Goal: Find specific page/section: Find specific page/section

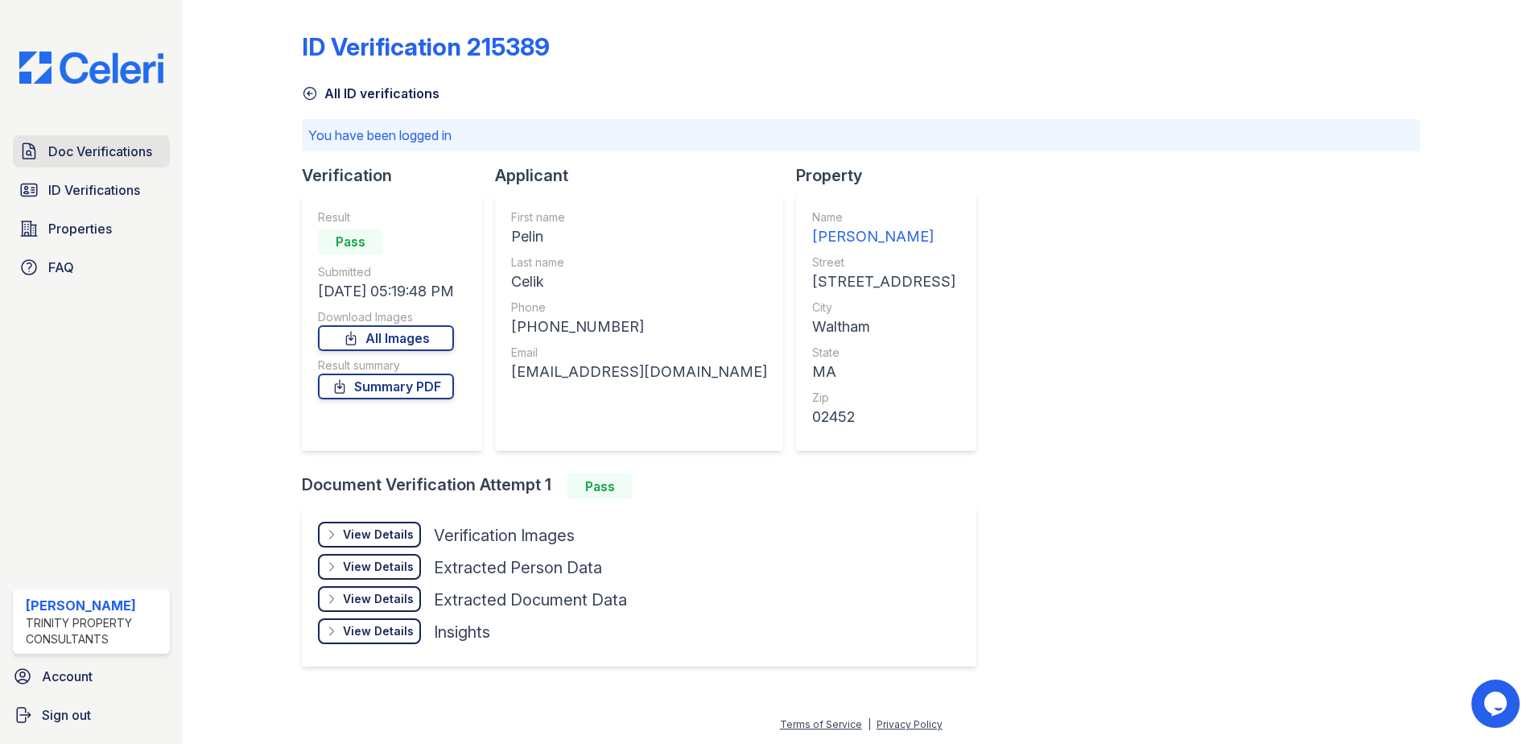
drag, startPoint x: 108, startPoint y: 150, endPoint x: 118, endPoint y: 149, distance: 10.5
click at [108, 150] on span "Doc Verifications" at bounding box center [100, 151] width 104 height 19
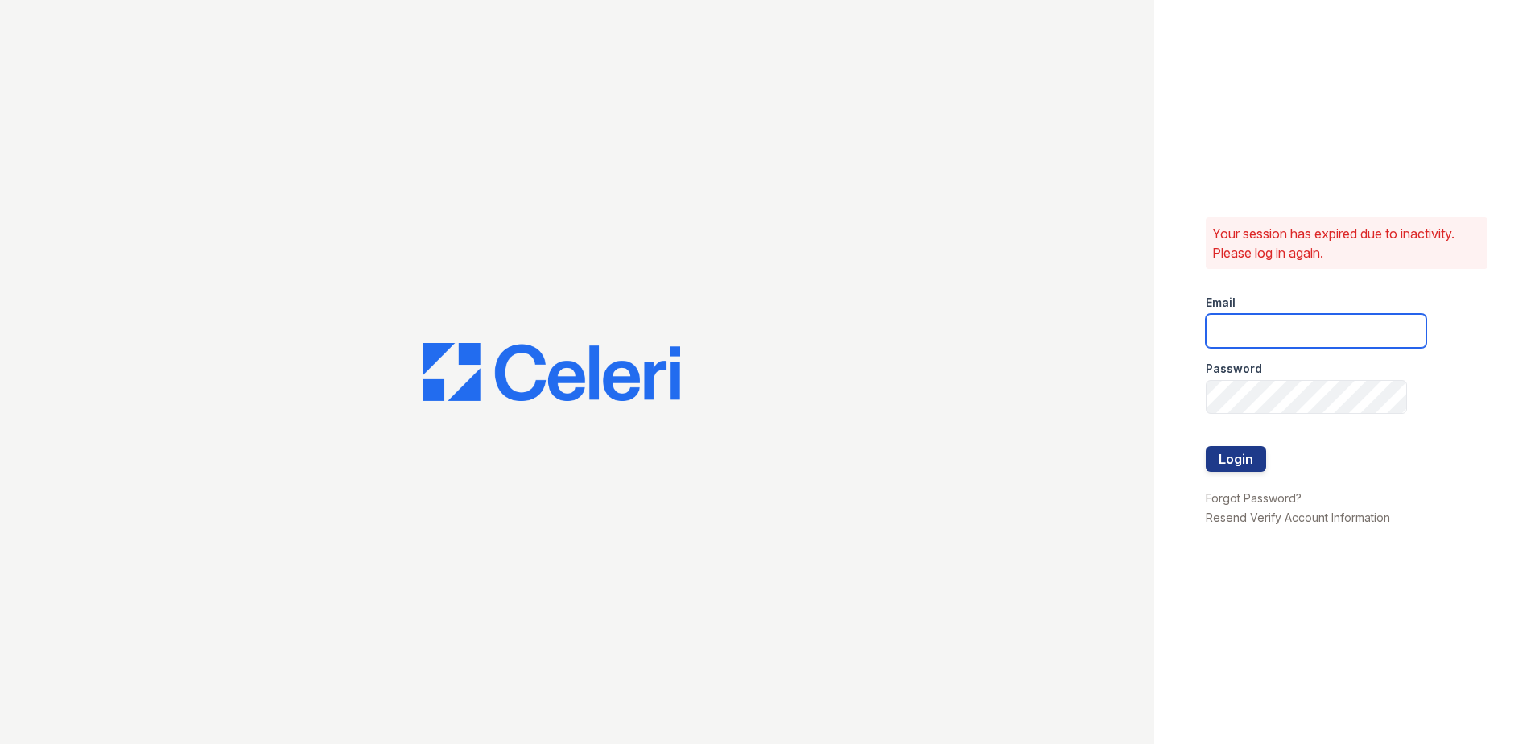
type input "Renewwaltham@trinity-pm.com"
click at [1246, 463] on button "Login" at bounding box center [1236, 459] width 60 height 26
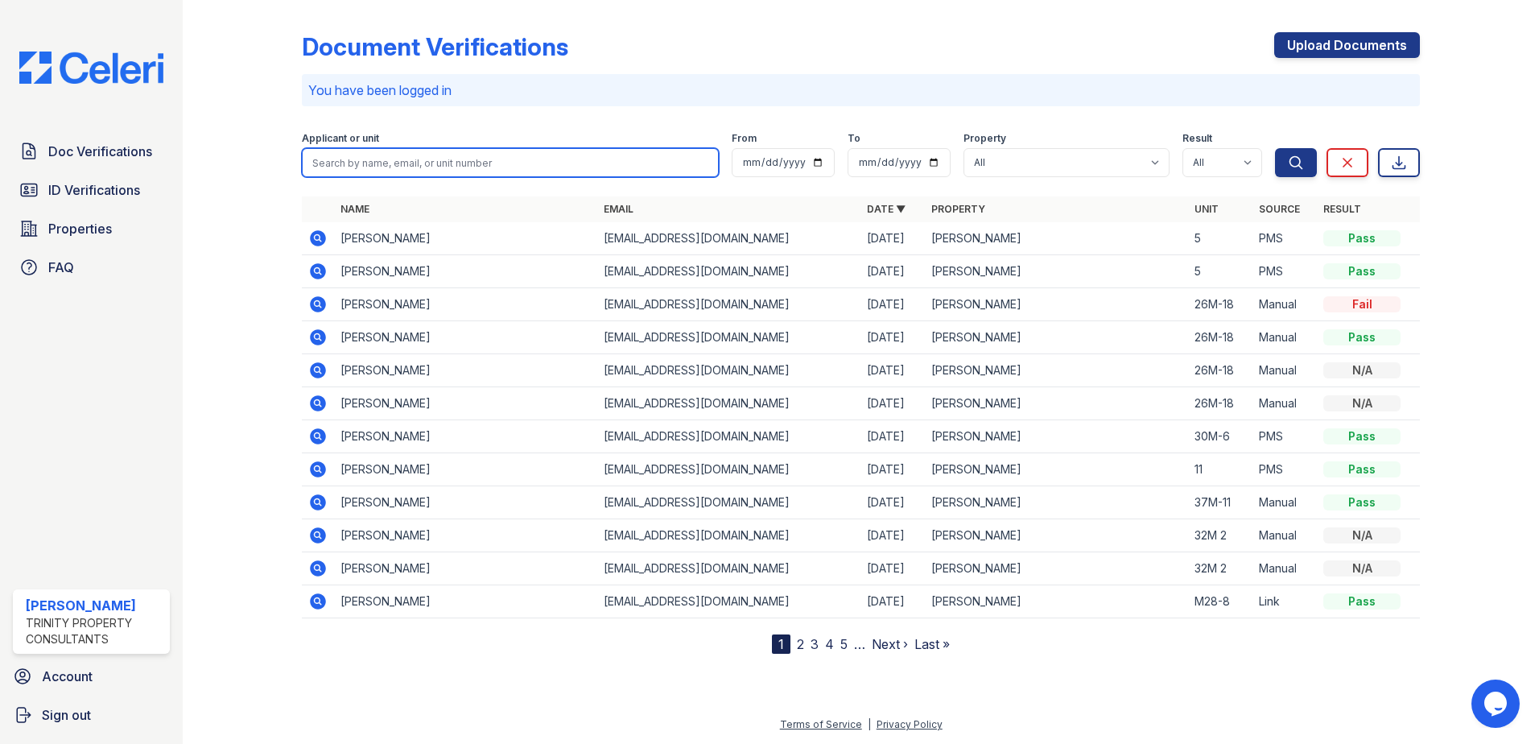
click at [445, 170] on input "search" at bounding box center [510, 162] width 417 height 29
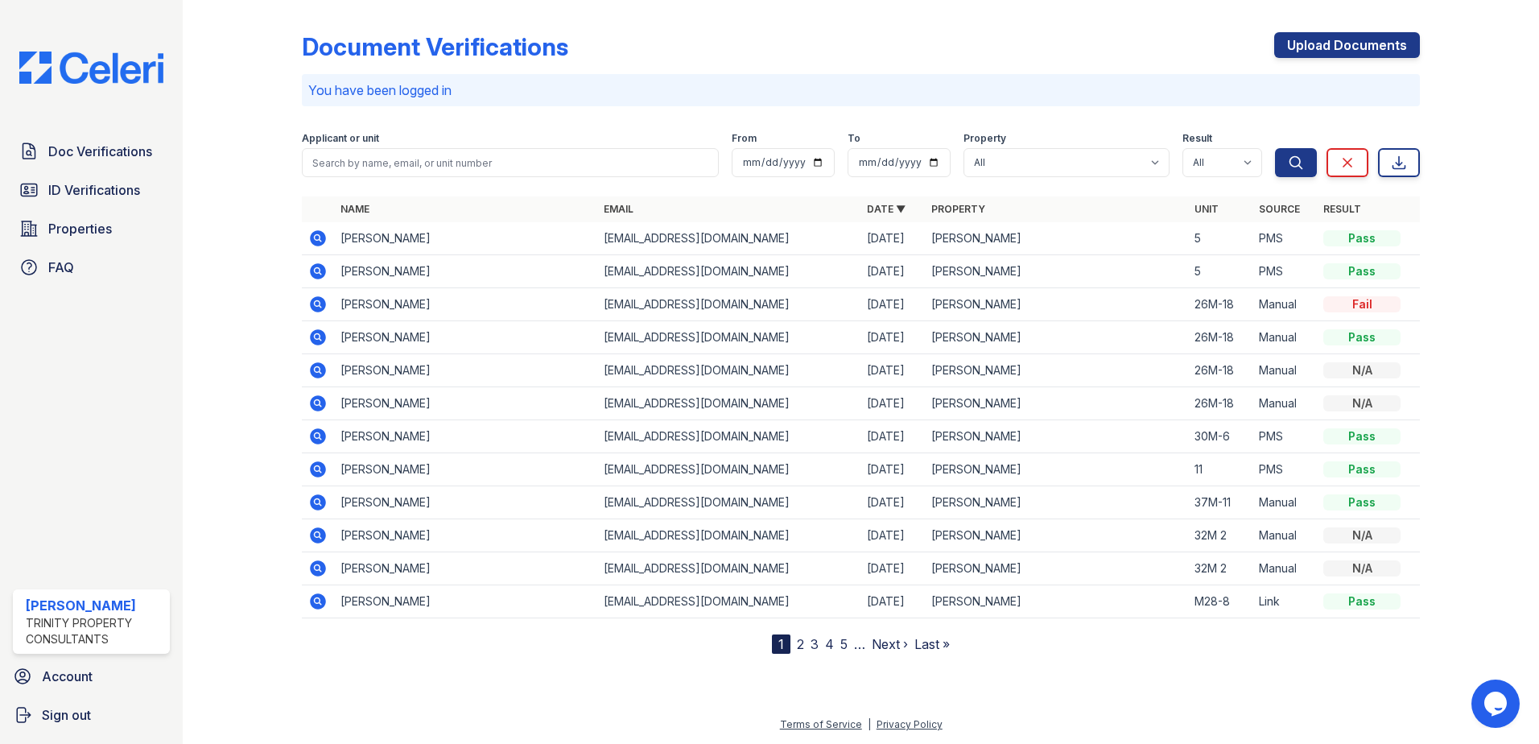
click at [252, 186] on div at bounding box center [254, 329] width 93 height 647
click at [323, 240] on icon at bounding box center [318, 238] width 16 height 16
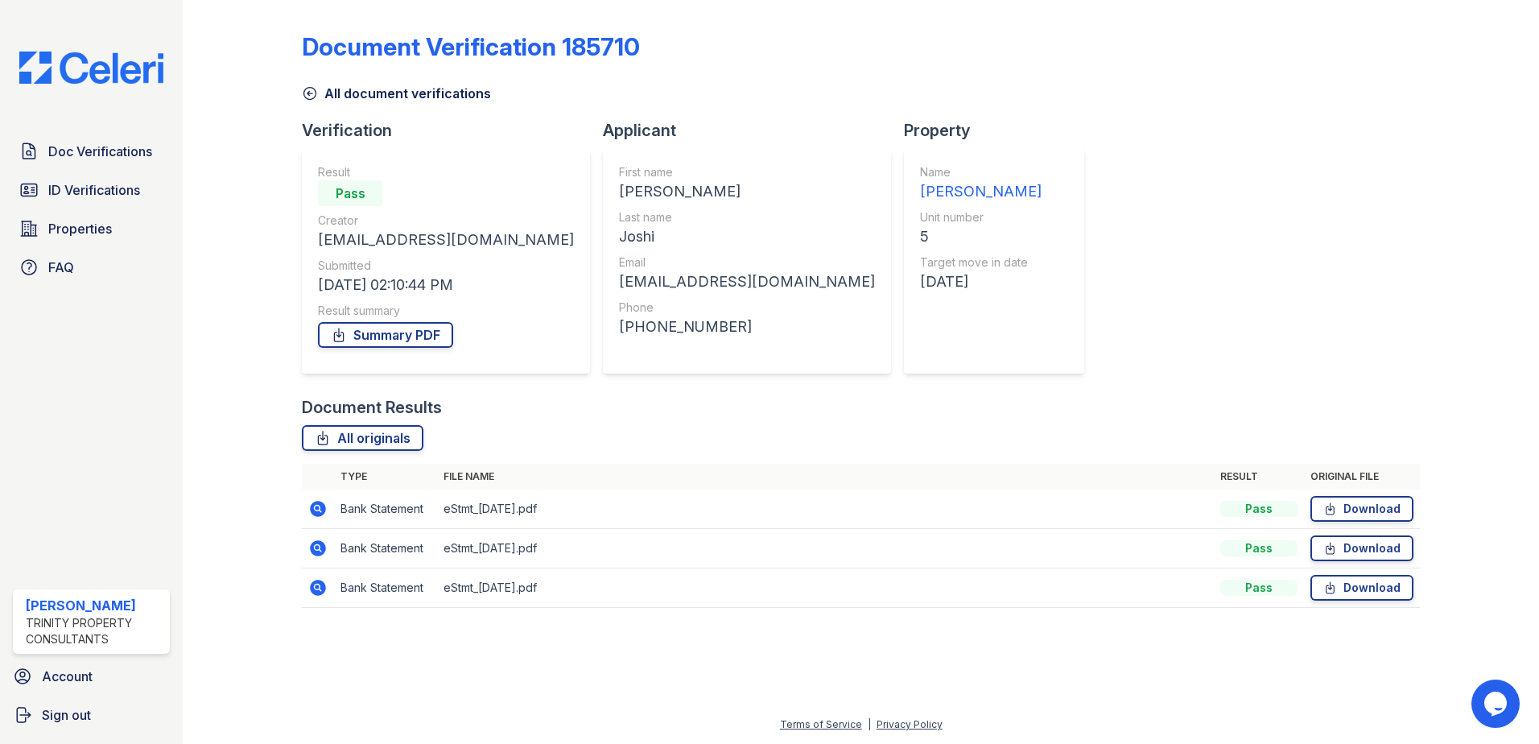
drag, startPoint x: 115, startPoint y: 155, endPoint x: 196, endPoint y: 155, distance: 80.5
click at [115, 155] on span "Doc Verifications" at bounding box center [100, 151] width 104 height 19
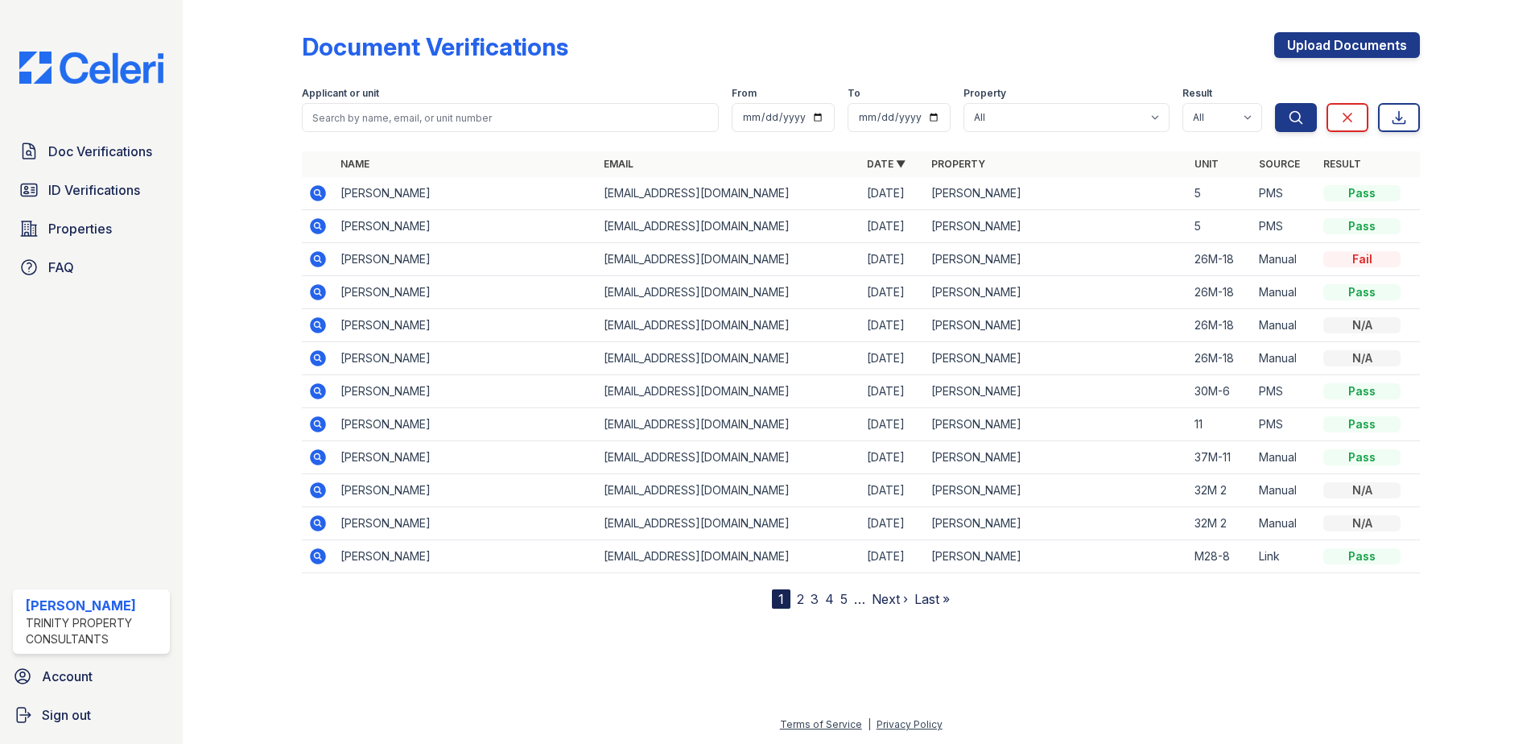
click at [311, 193] on icon at bounding box center [318, 193] width 16 height 16
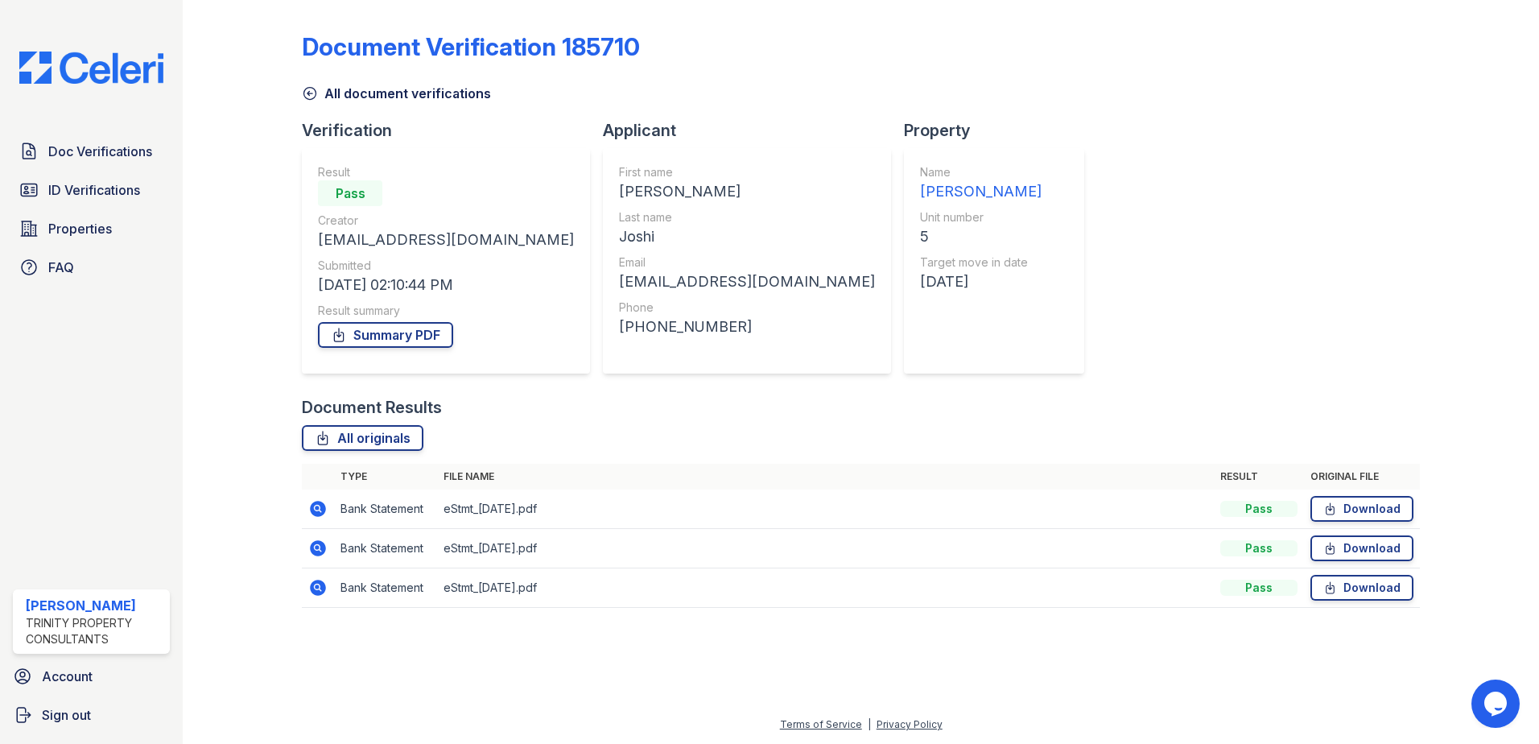
click at [321, 507] on icon at bounding box center [318, 509] width 16 height 16
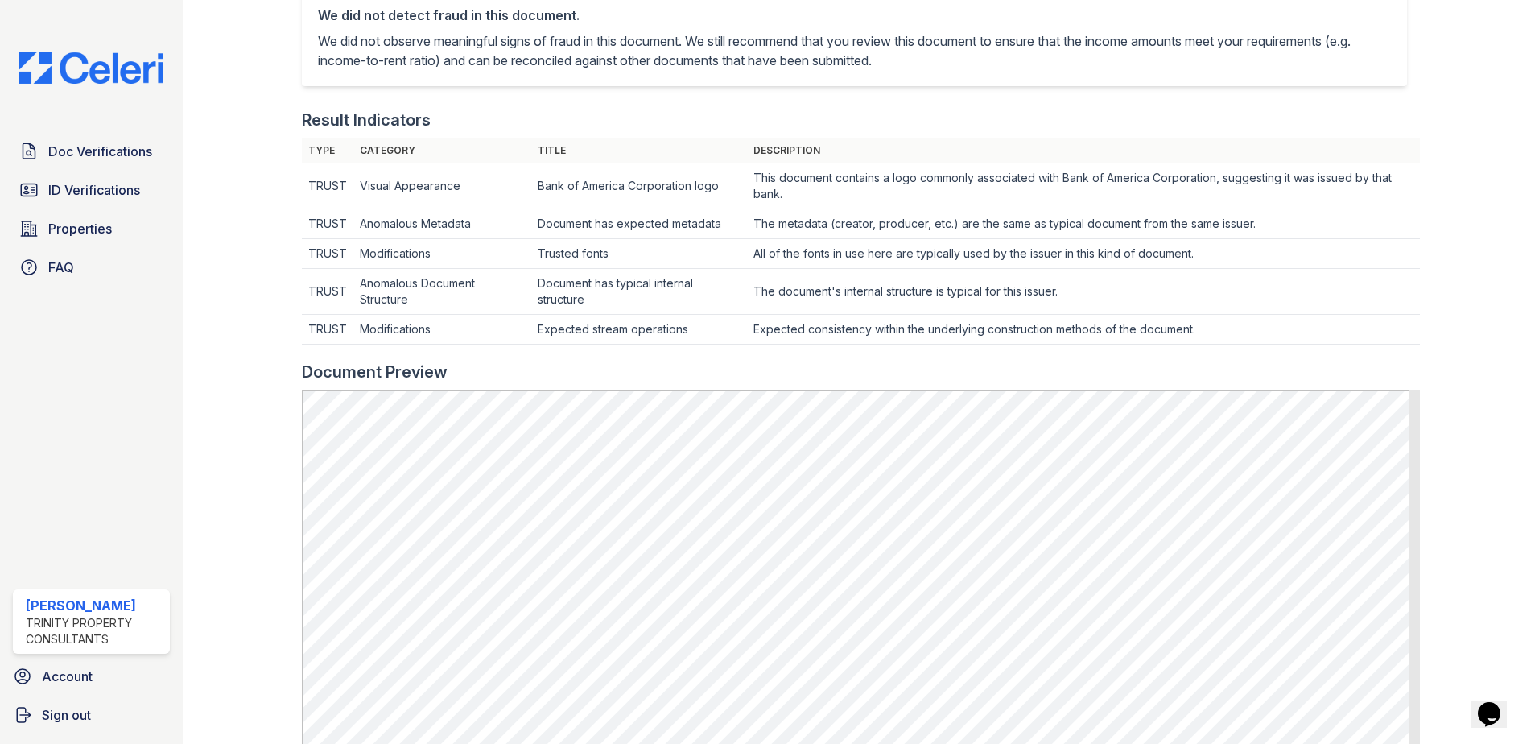
scroll to position [80, 0]
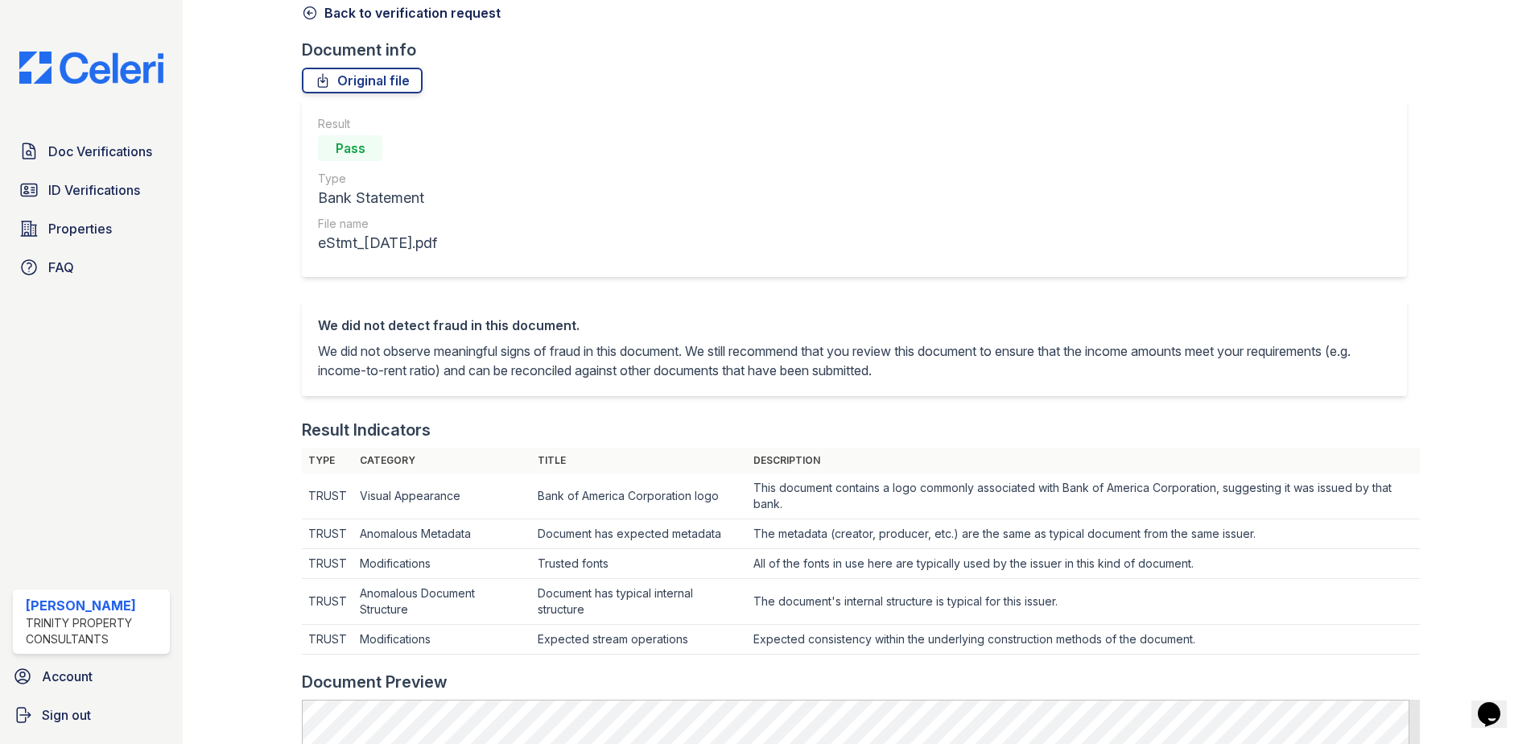
click at [309, 10] on icon at bounding box center [310, 13] width 16 height 16
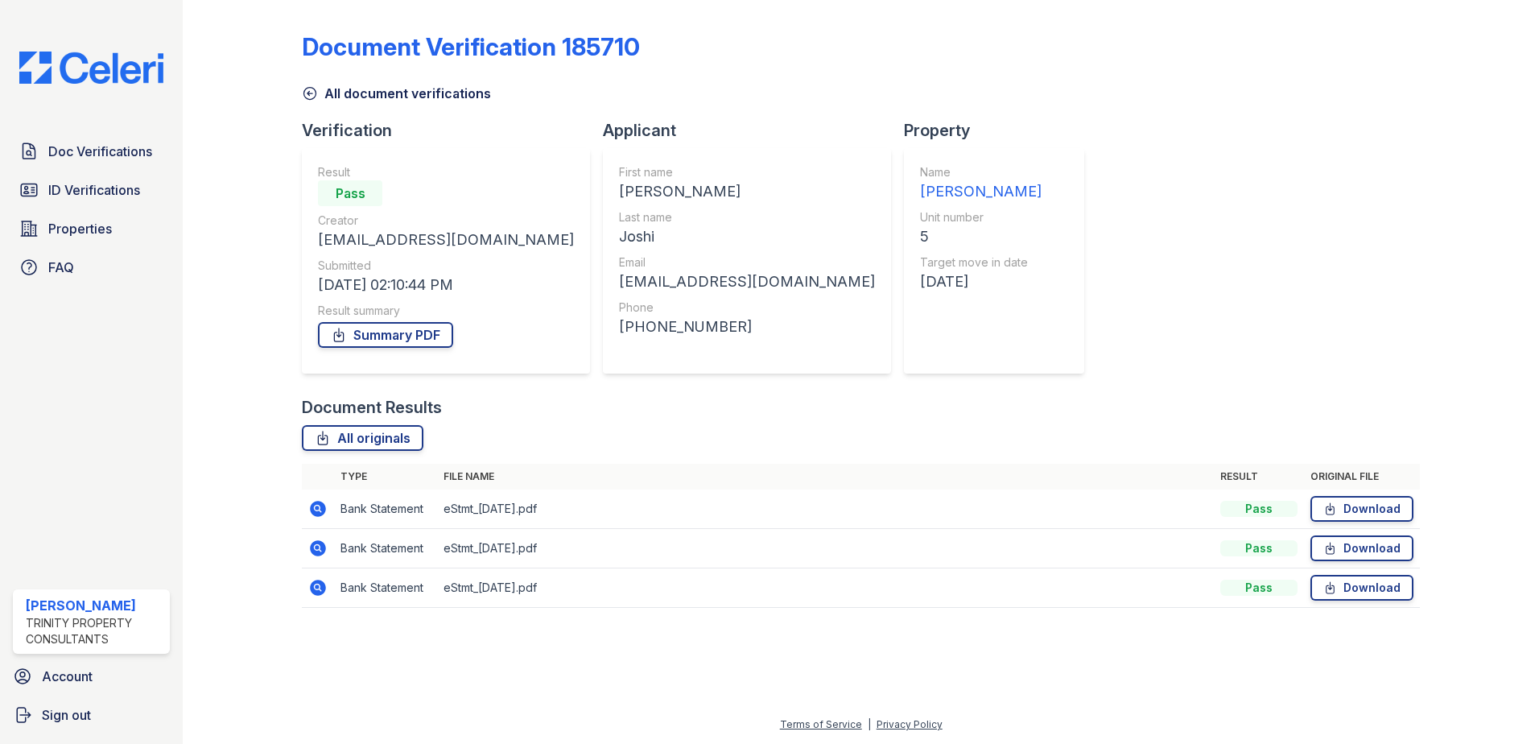
click at [313, 97] on icon at bounding box center [310, 93] width 16 height 16
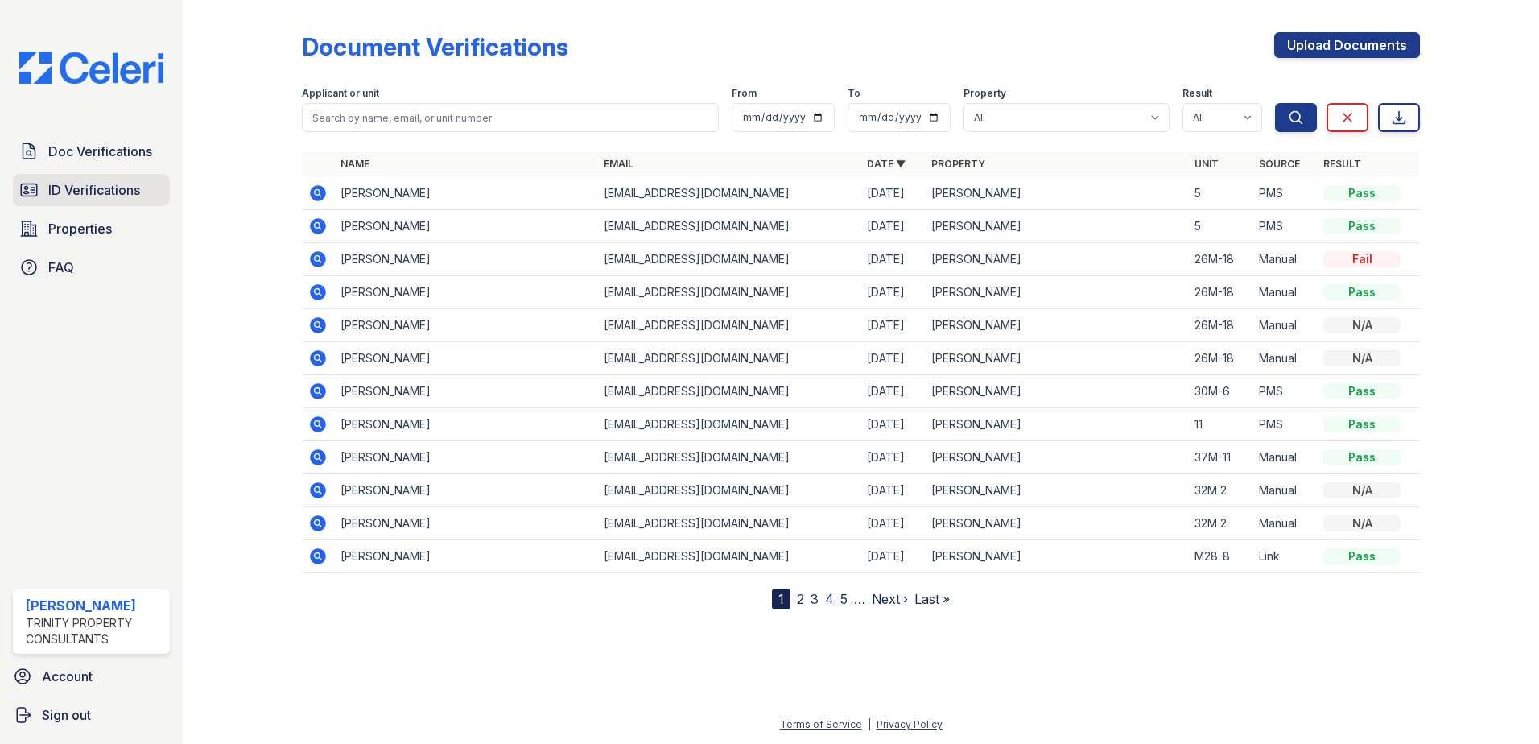
click at [88, 184] on span "ID Verifications" at bounding box center [94, 189] width 92 height 19
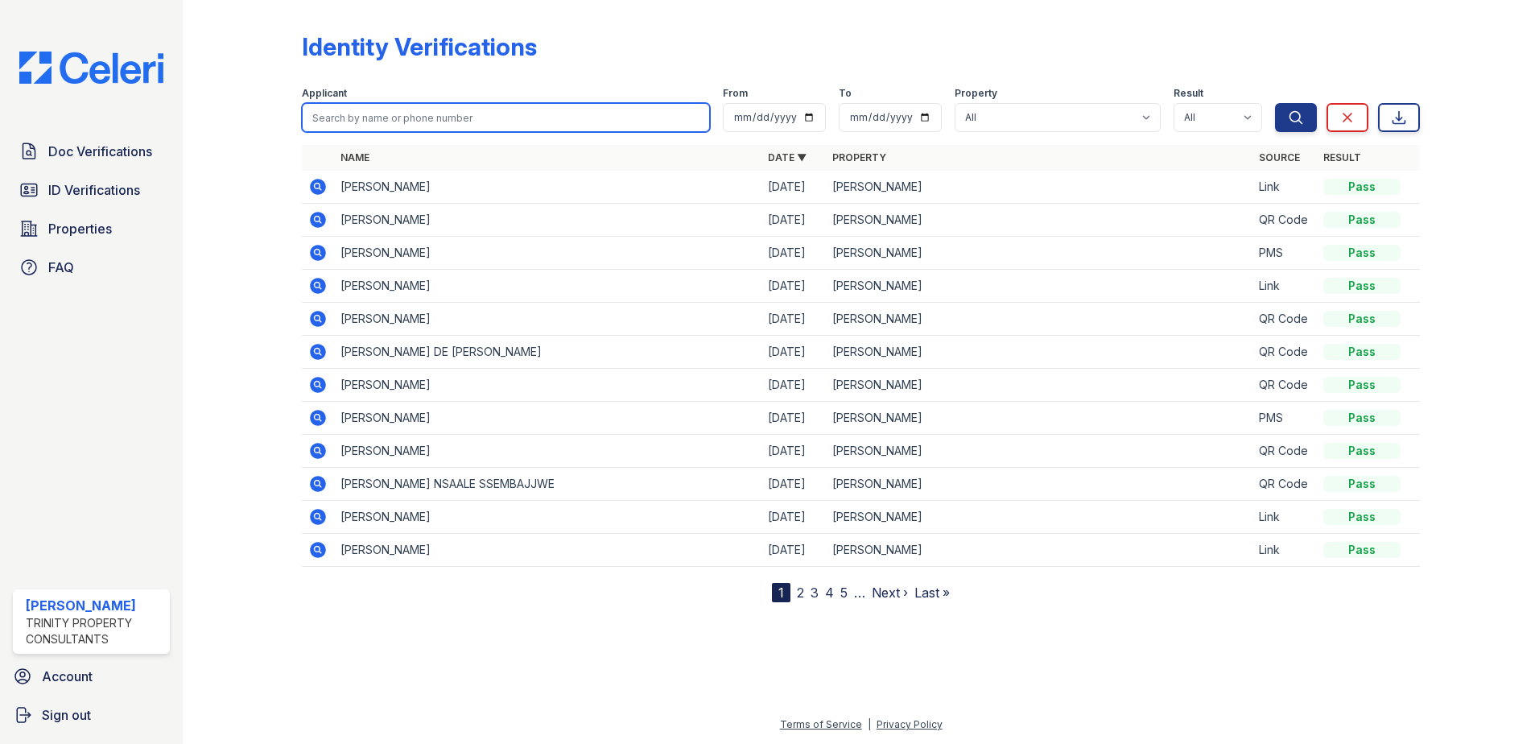
click at [425, 117] on input "search" at bounding box center [506, 117] width 408 height 29
type input "jhavani"
click at [1275, 103] on button "Search" at bounding box center [1296, 117] width 42 height 29
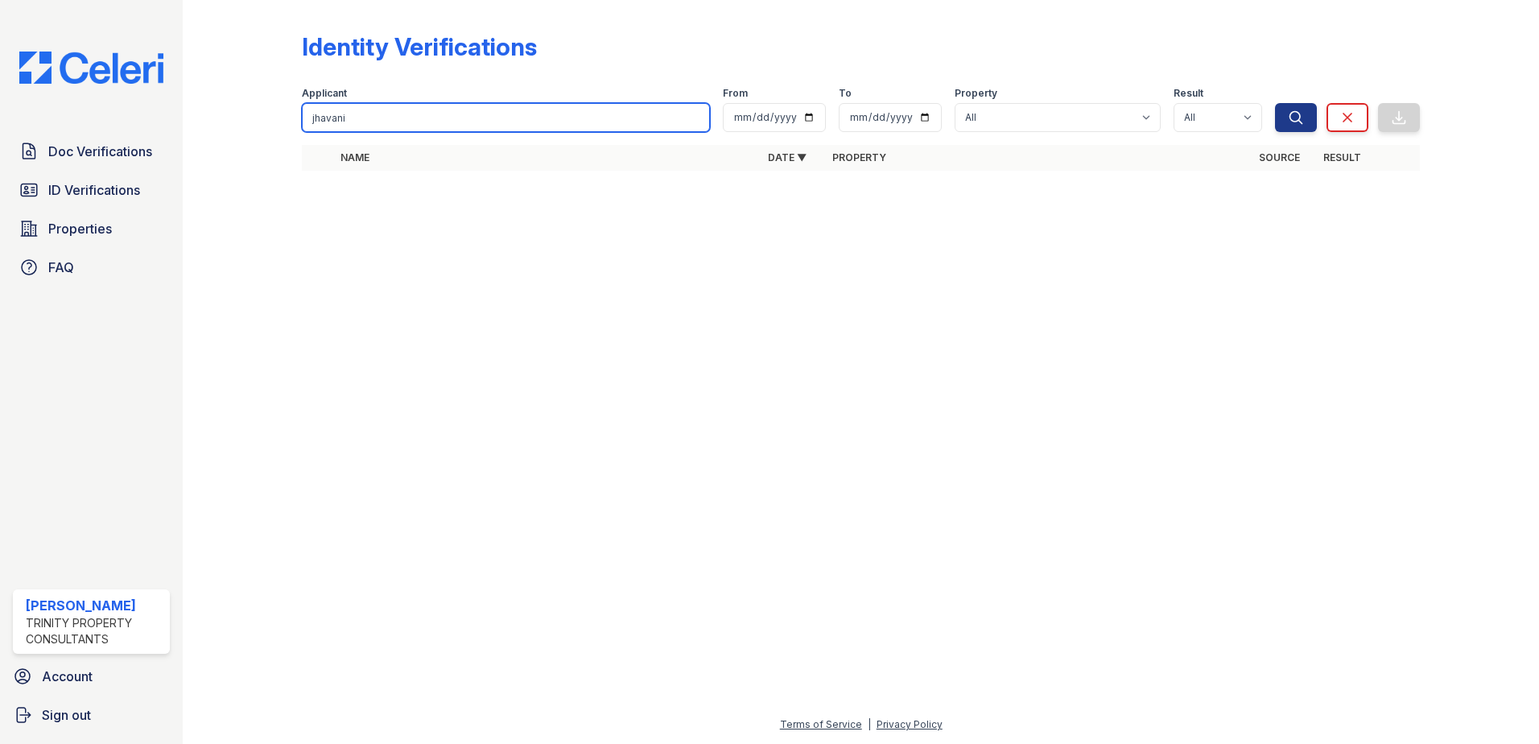
drag, startPoint x: 402, startPoint y: 122, endPoint x: 266, endPoint y: 122, distance: 136.0
click at [266, 122] on div "Identity Verifications Filter Applicant jhavani From To Property All ReNew Walt…" at bounding box center [860, 106] width 1305 height 213
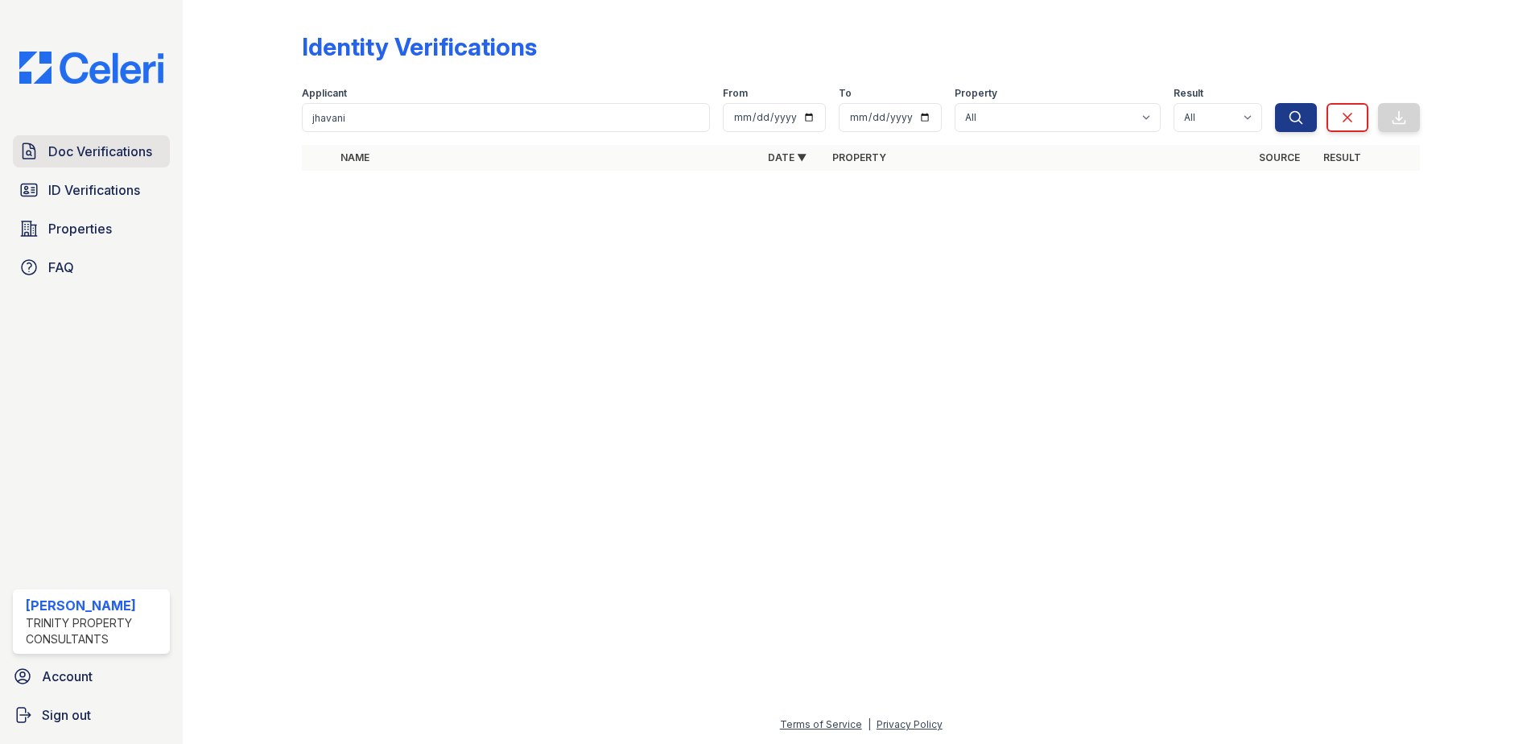
click at [132, 160] on span "Doc Verifications" at bounding box center [100, 151] width 104 height 19
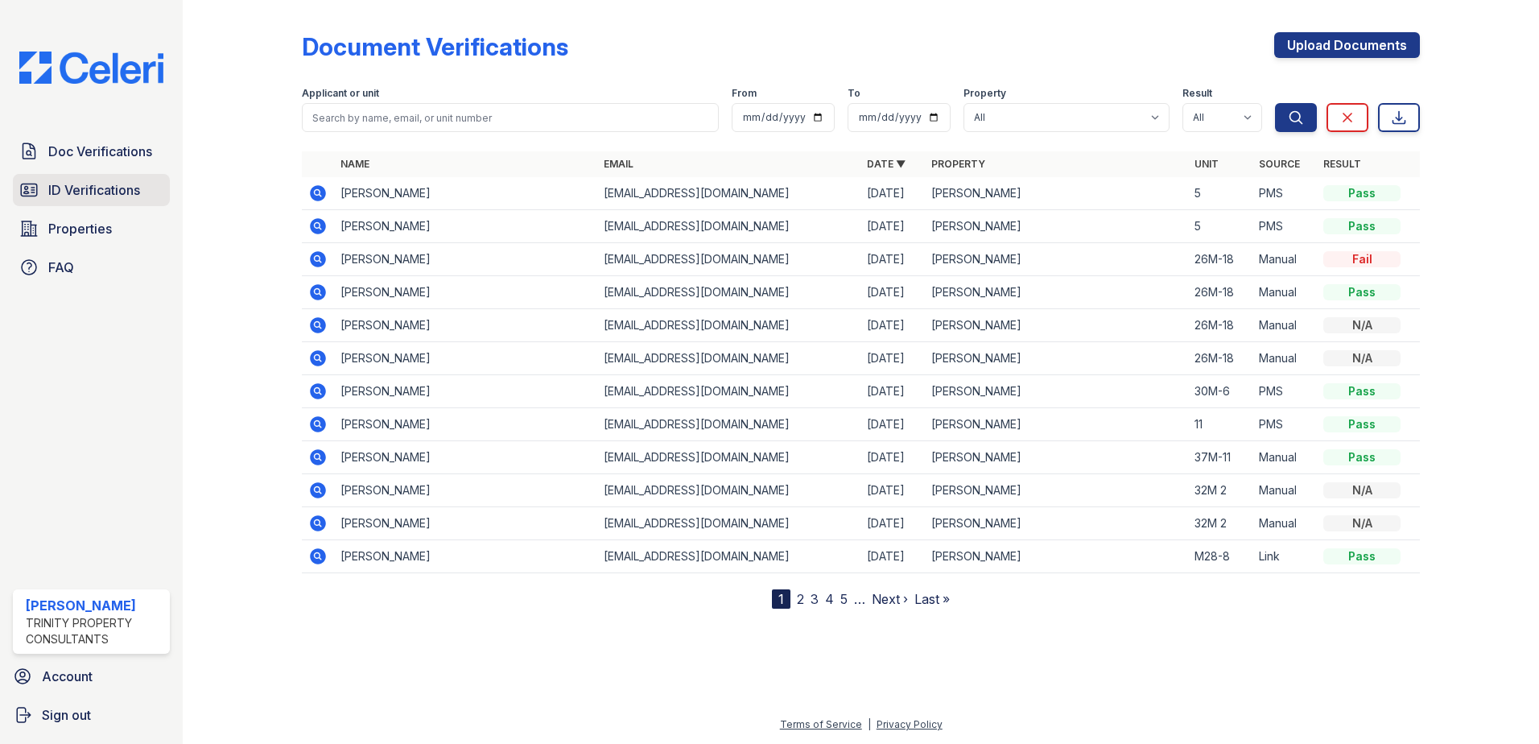
click at [139, 188] on span "ID Verifications" at bounding box center [94, 189] width 92 height 19
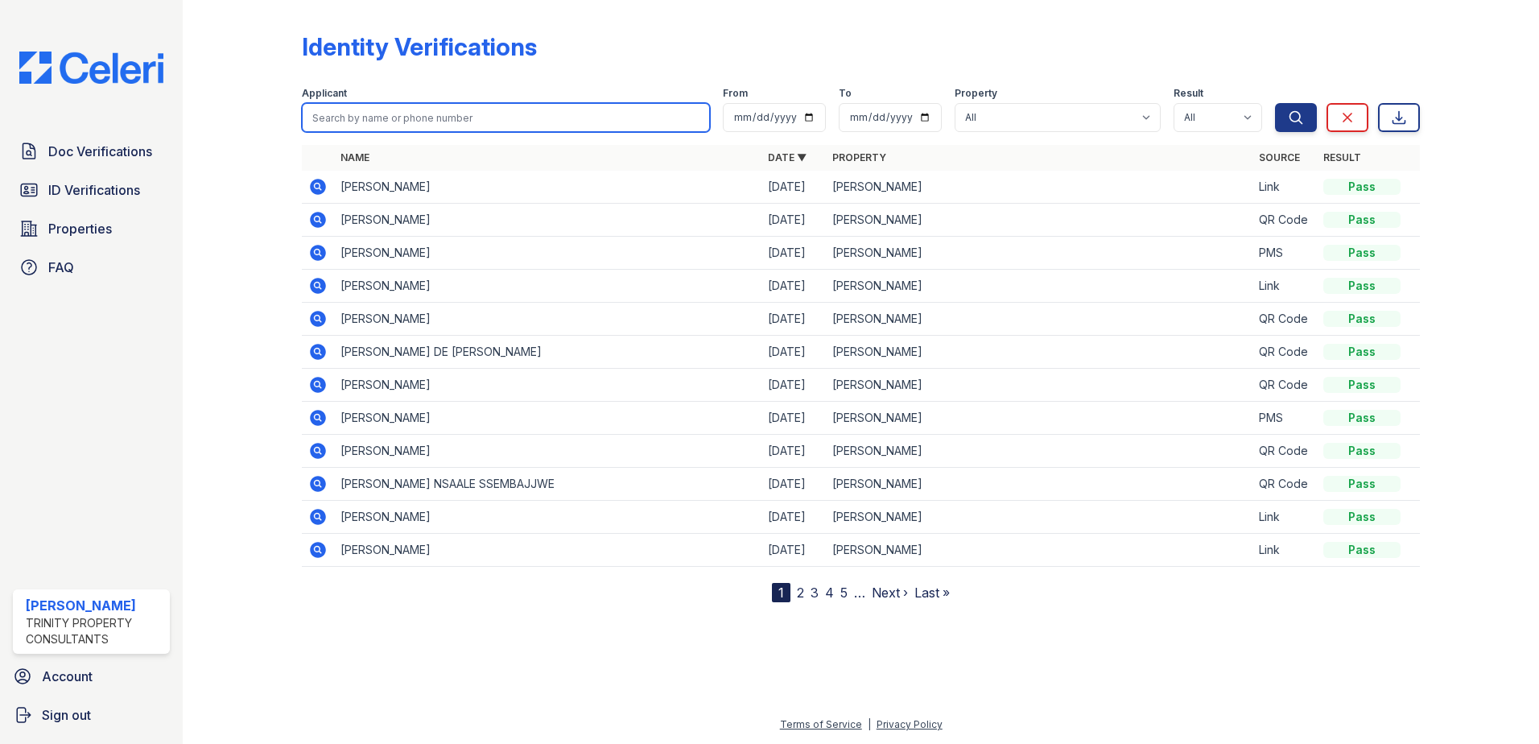
click at [369, 126] on input "search" at bounding box center [506, 117] width 408 height 29
type input "[PERSON_NAME]"
click at [1275, 103] on button "Search" at bounding box center [1296, 117] width 42 height 29
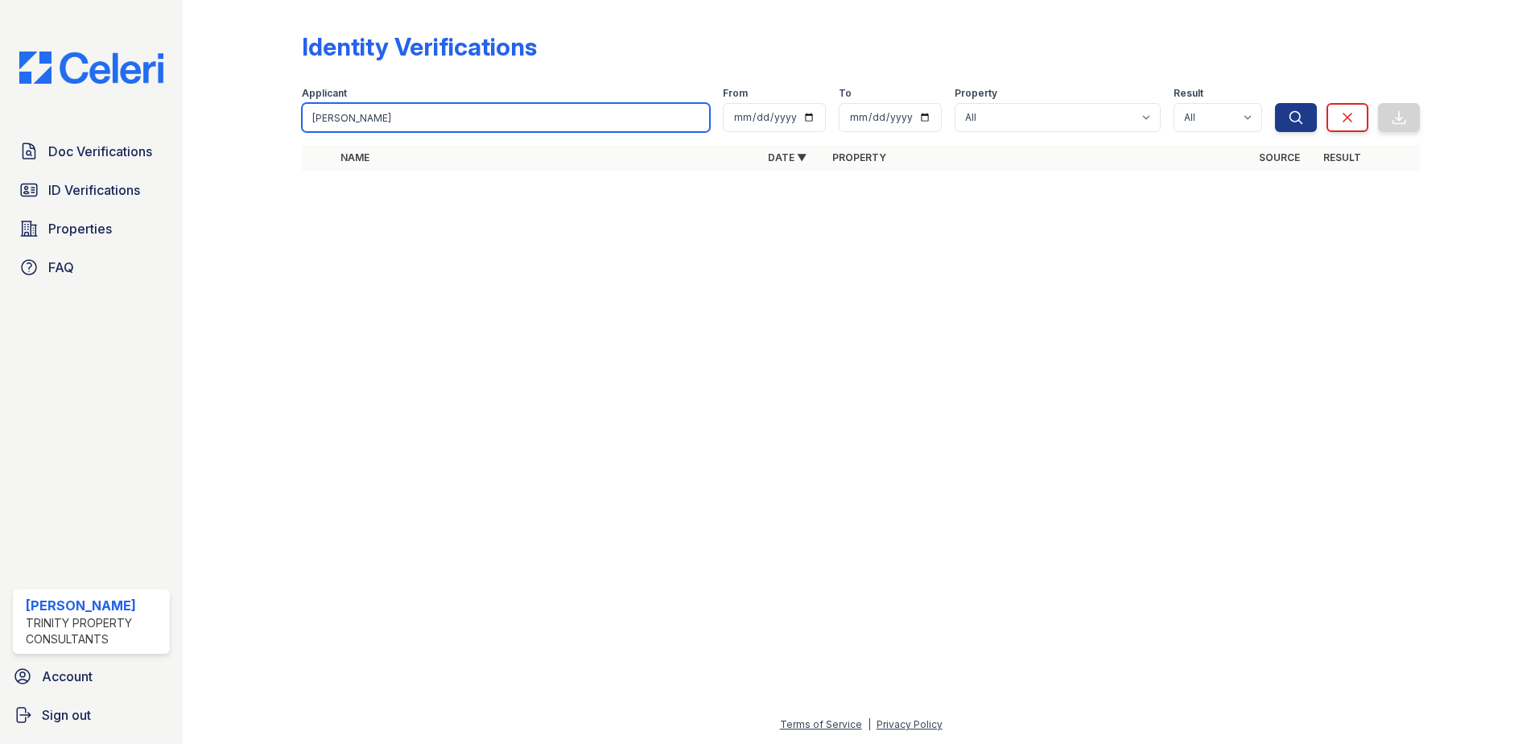
drag, startPoint x: 380, startPoint y: 111, endPoint x: 155, endPoint y: 109, distance: 225.4
click at [155, 108] on div "Doc Verifications ID Verifications Properties FAQ ReNew Waltham Trinity Propert…" at bounding box center [769, 372] width 1539 height 744
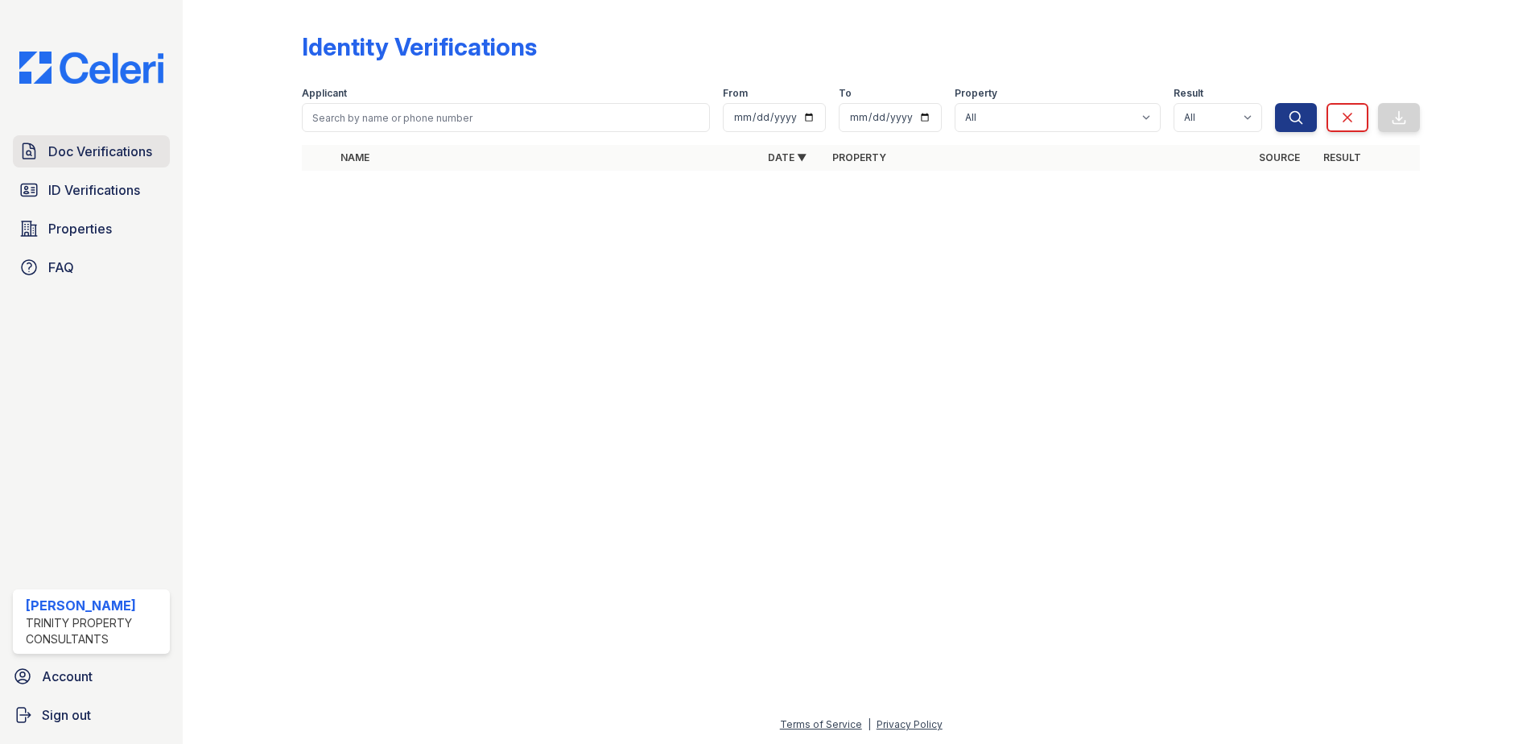
click at [125, 141] on link "Doc Verifications" at bounding box center [91, 151] width 157 height 32
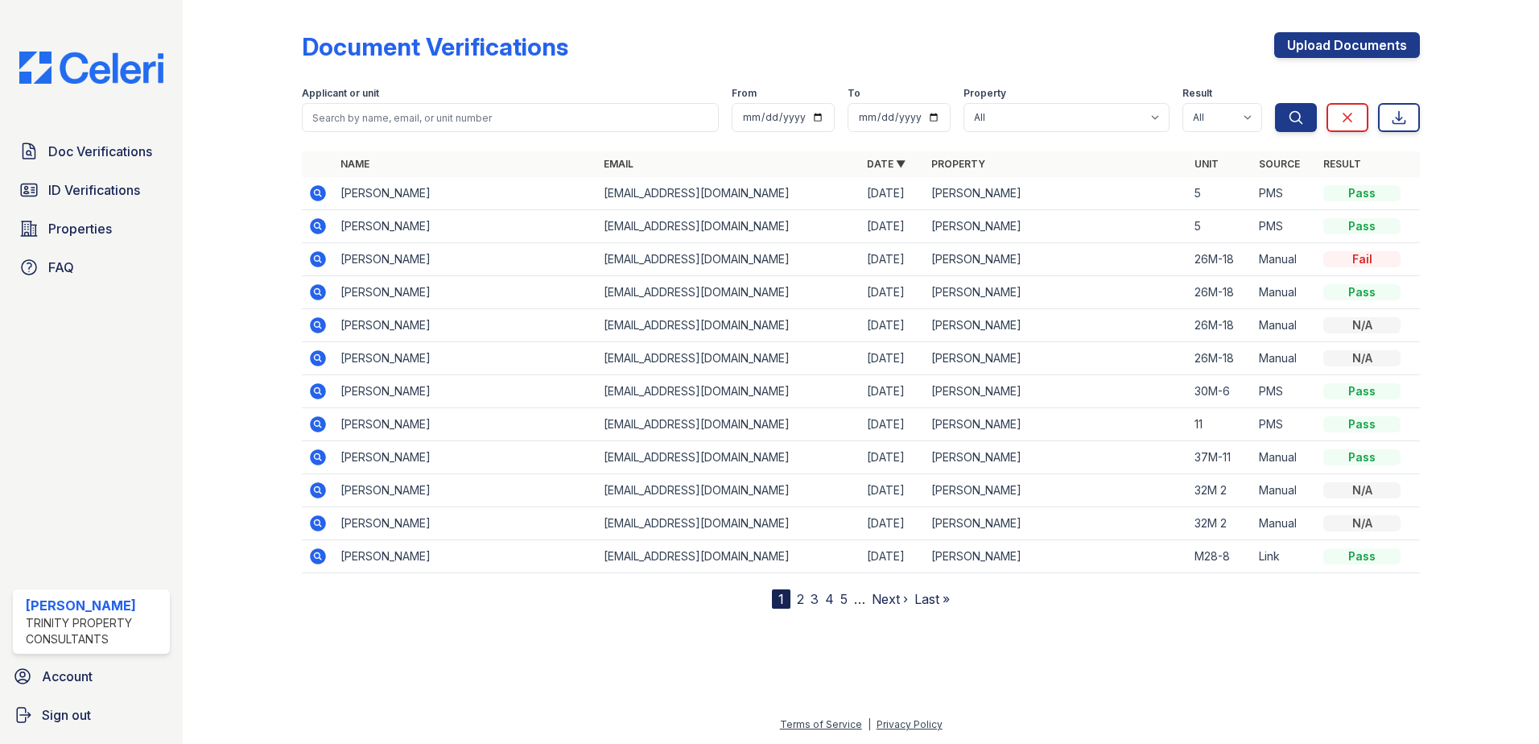
click at [312, 225] on icon at bounding box center [318, 226] width 16 height 16
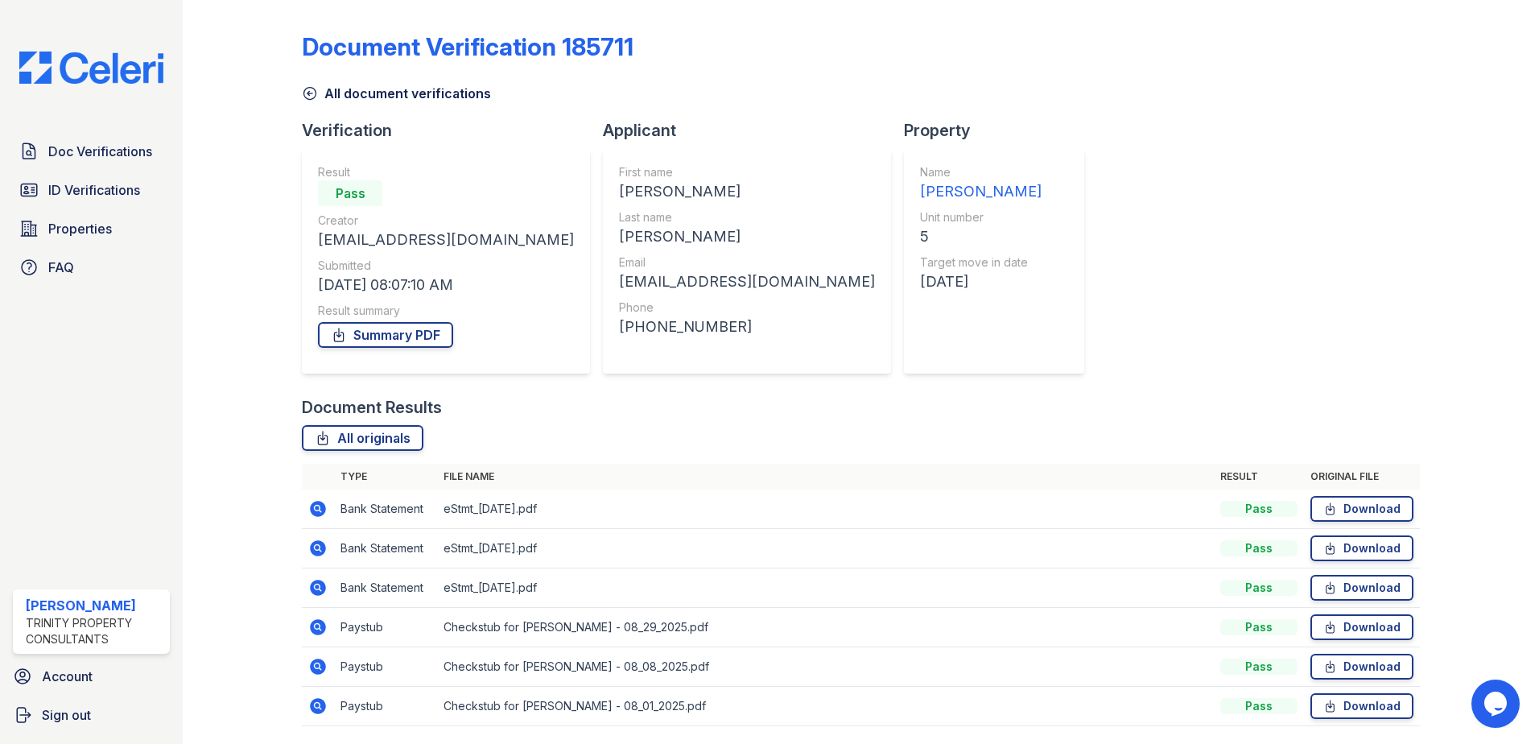
click at [312, 89] on icon at bounding box center [310, 94] width 12 height 12
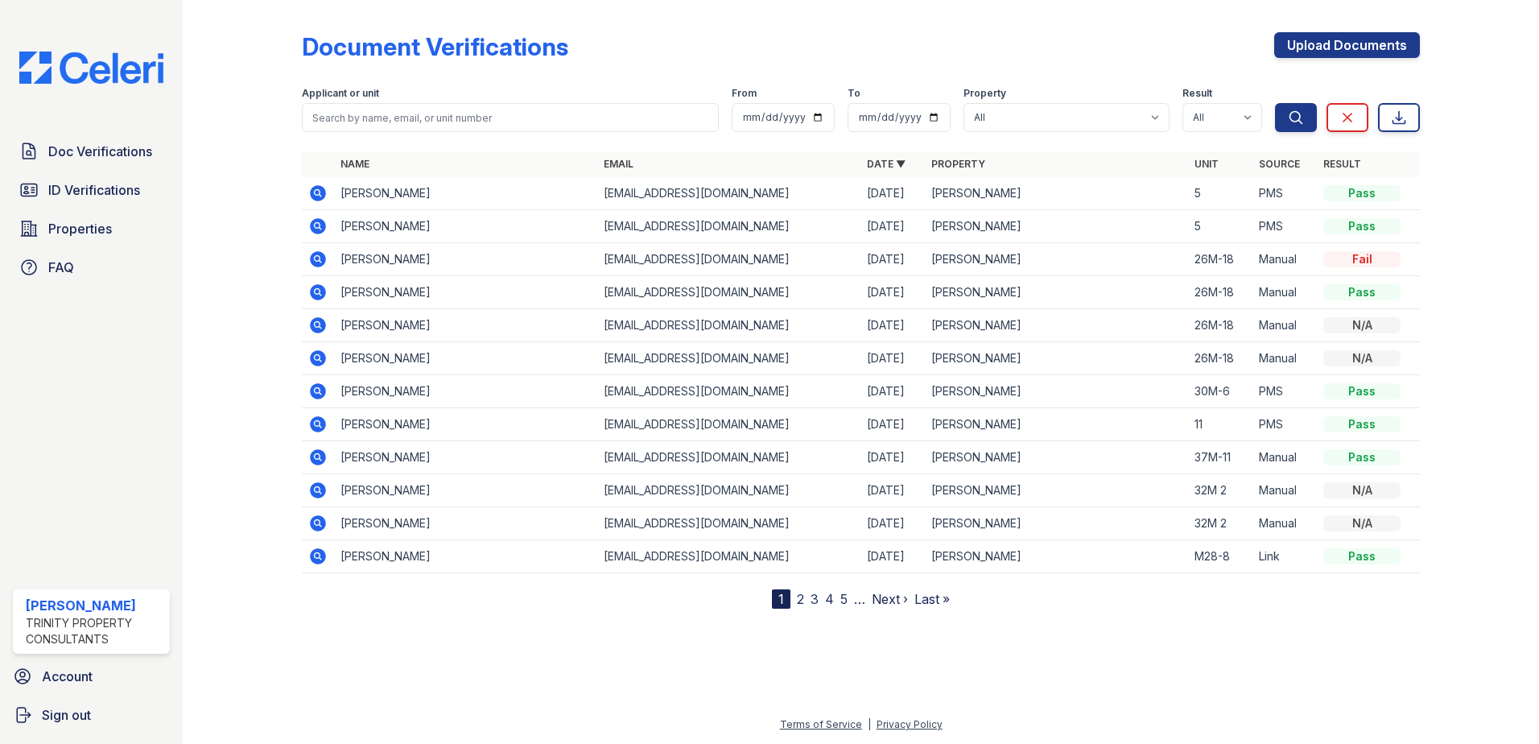
click at [374, 230] on td "Vivian Fernando" at bounding box center [465, 226] width 263 height 33
click at [320, 233] on icon at bounding box center [318, 226] width 16 height 16
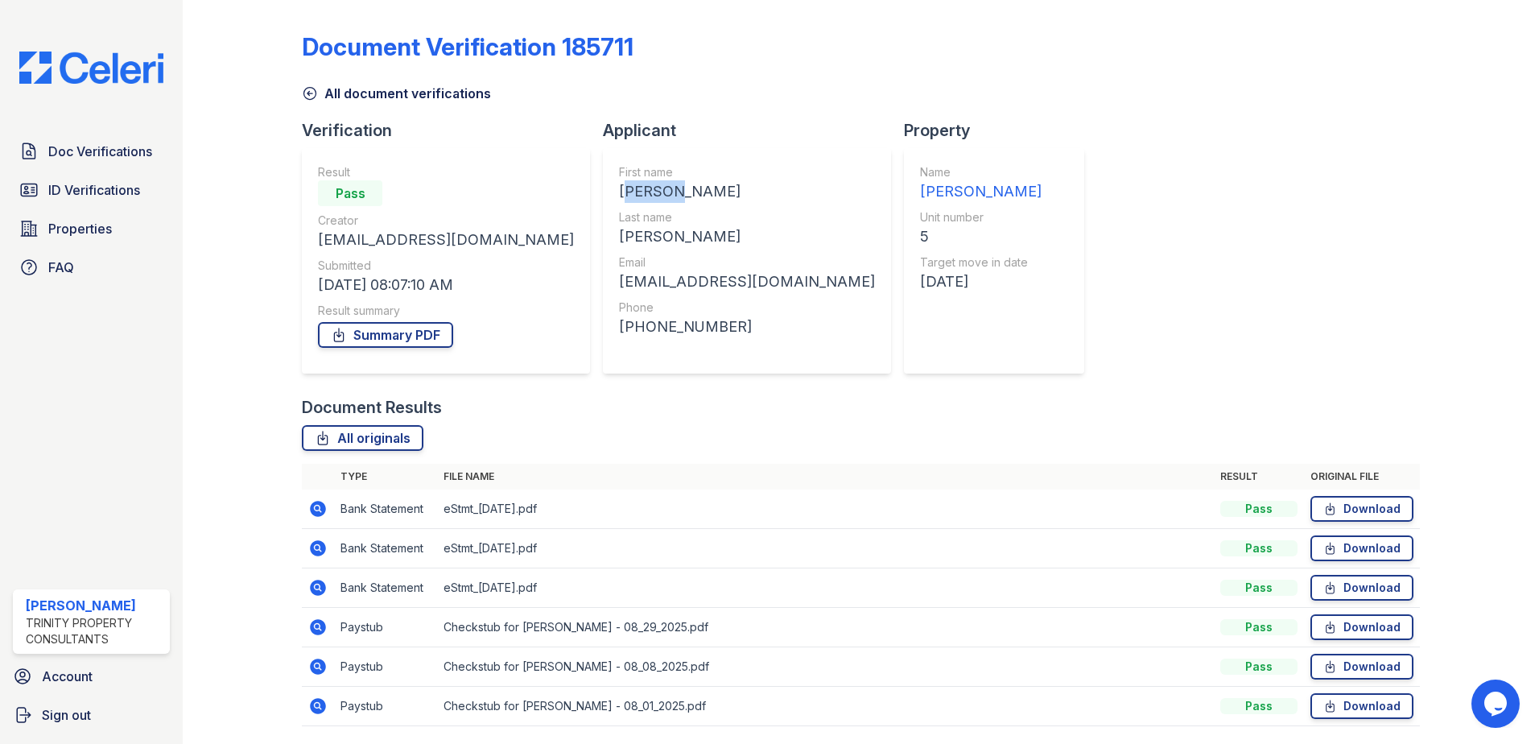
drag, startPoint x: 559, startPoint y: 186, endPoint x: 512, endPoint y: 188, distance: 47.6
click at [603, 188] on div "First name [PERSON_NAME] Last name [PERSON_NAME] Email [EMAIL_ADDRESS][DOMAIN_N…" at bounding box center [747, 260] width 288 height 225
copy div "[PERSON_NAME]"
click at [309, 88] on icon at bounding box center [310, 94] width 12 height 12
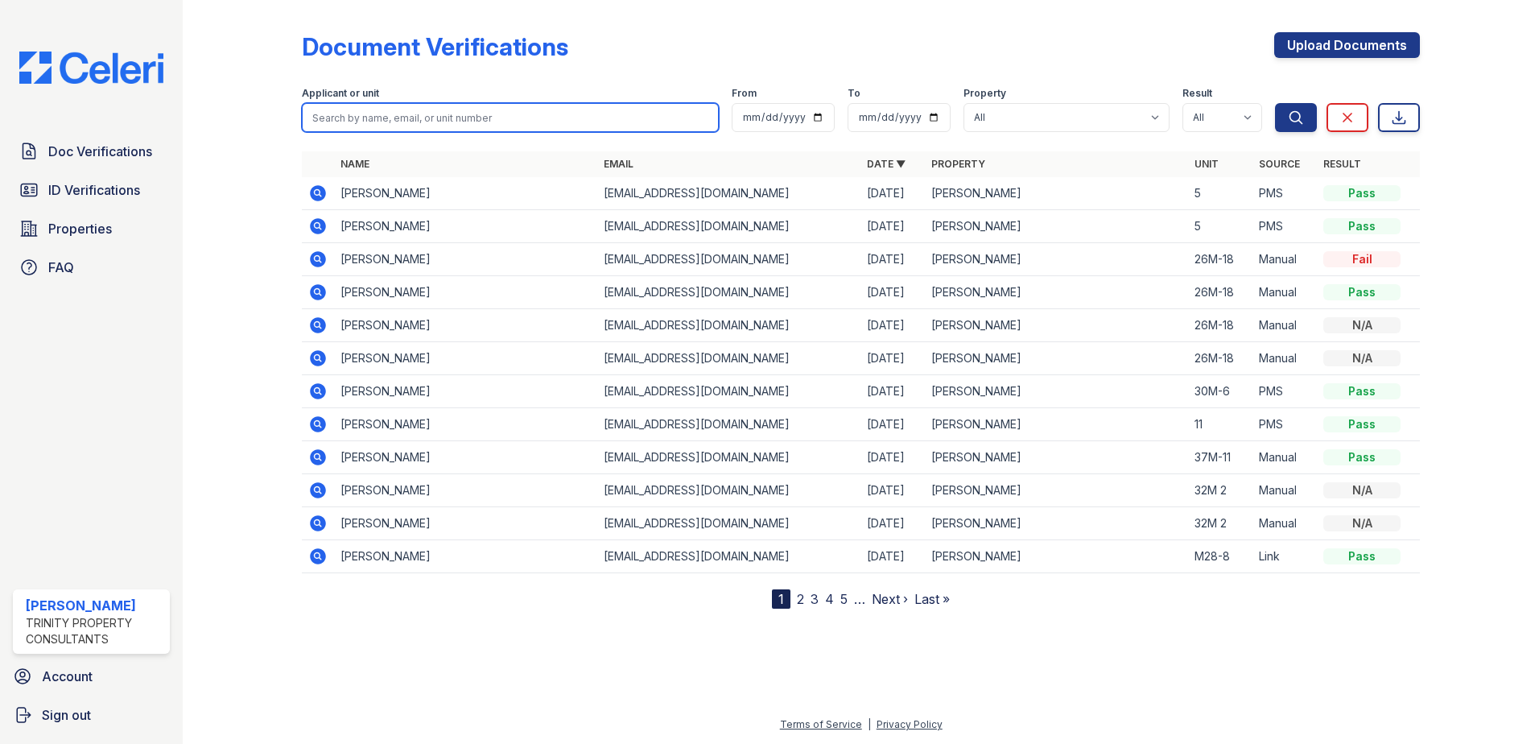
click at [619, 108] on input "search" at bounding box center [510, 117] width 417 height 29
paste input "[PERSON_NAME]"
type input "[PERSON_NAME]"
click at [1275, 103] on button "Search" at bounding box center [1296, 117] width 42 height 29
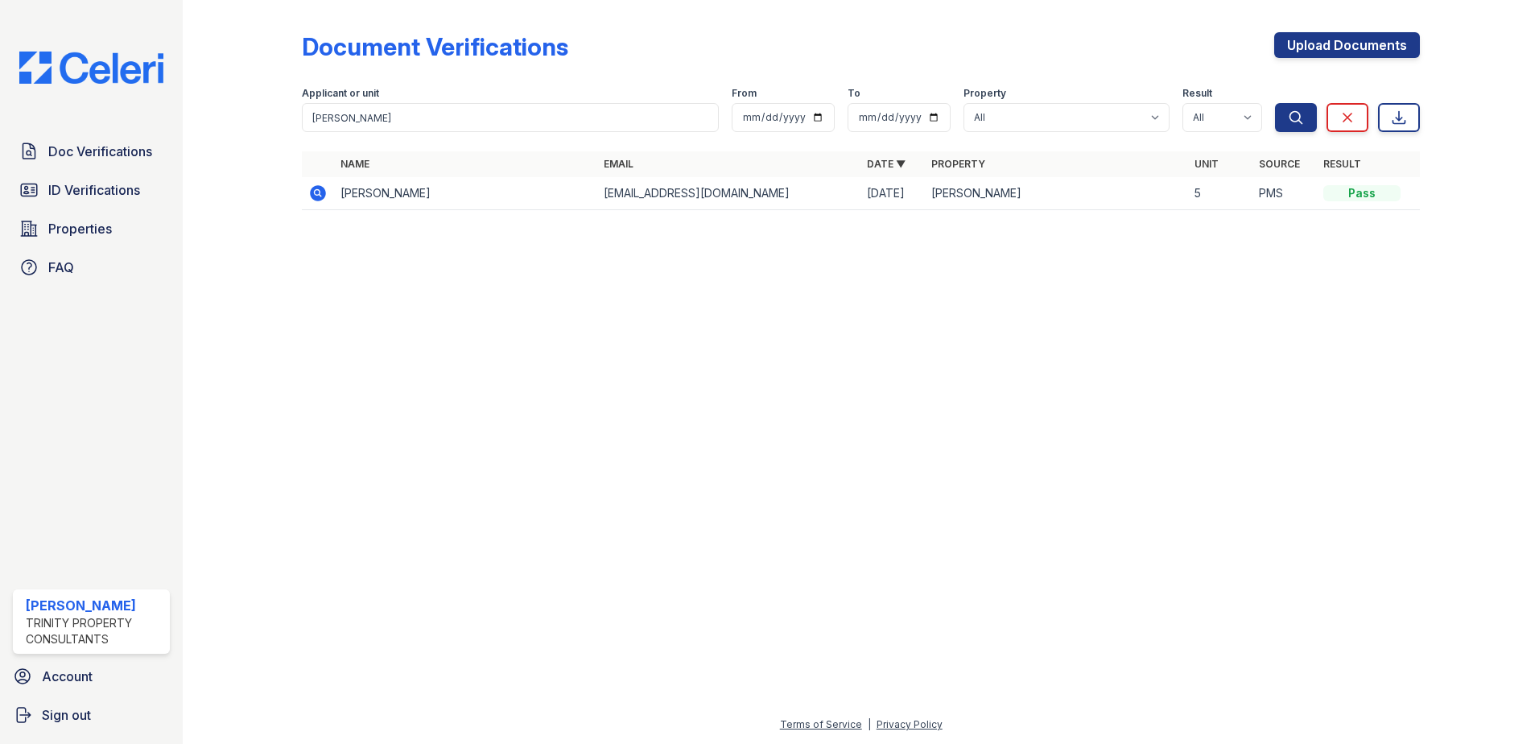
click at [327, 194] on icon at bounding box center [317, 193] width 19 height 19
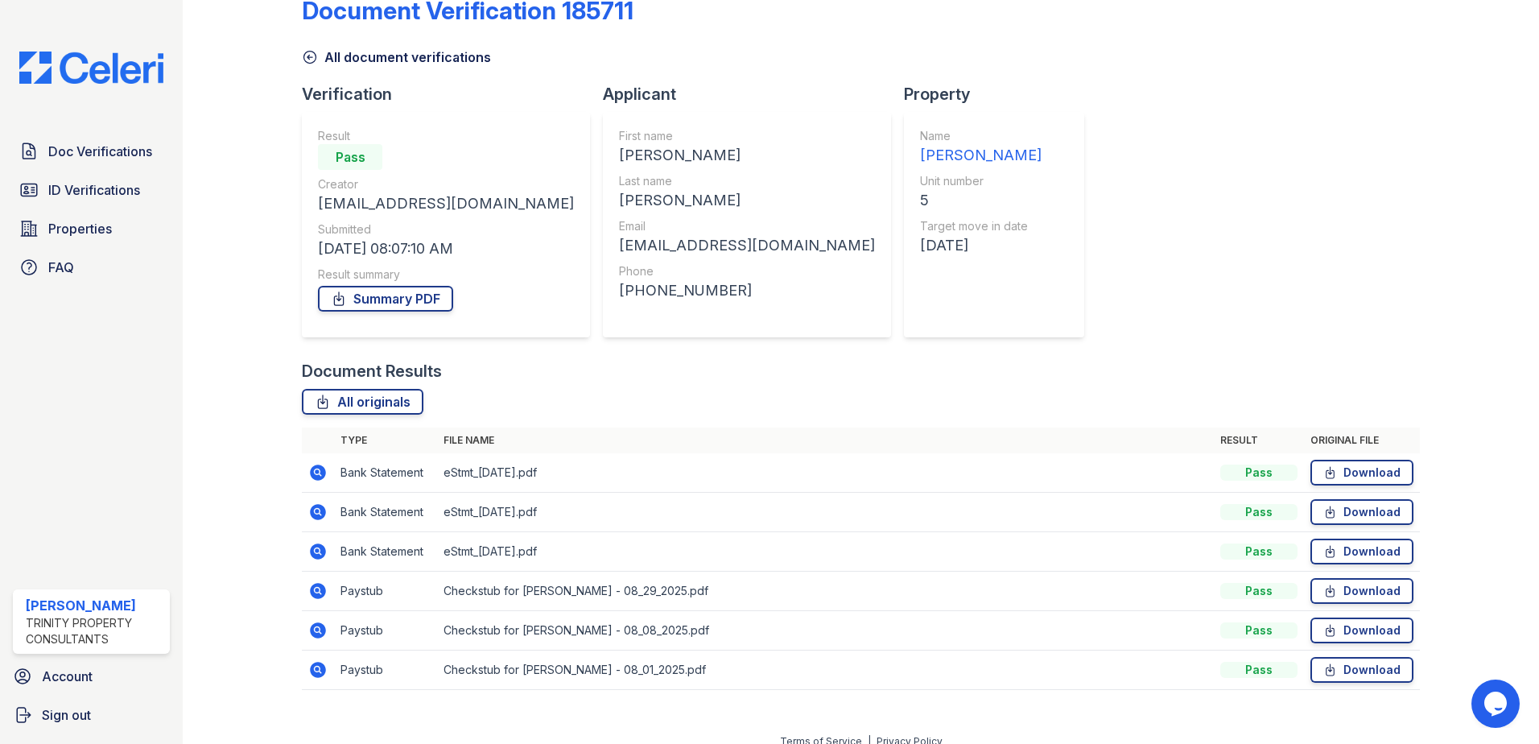
scroll to position [53, 0]
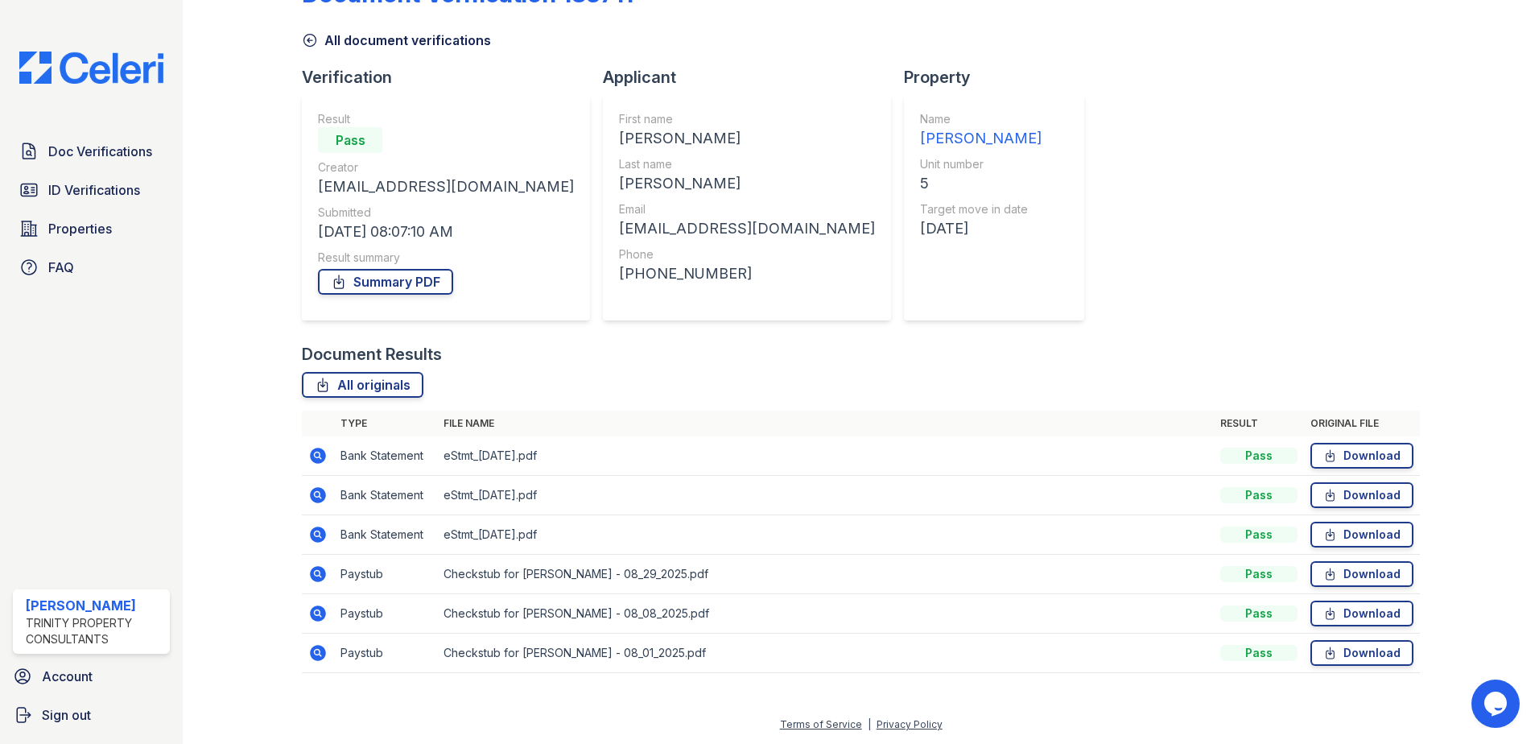
click at [316, 576] on icon at bounding box center [317, 573] width 19 height 19
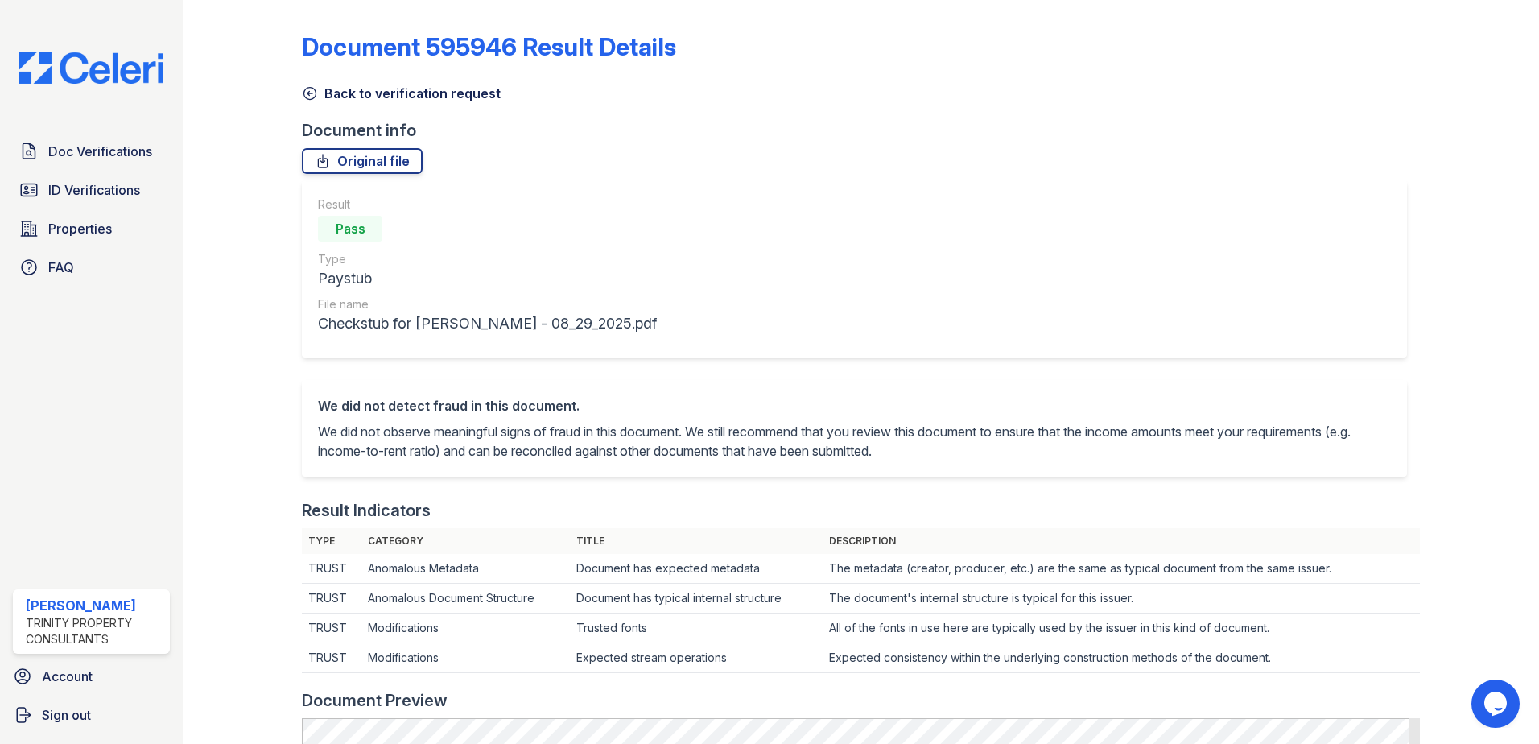
click at [302, 97] on icon at bounding box center [310, 93] width 16 height 16
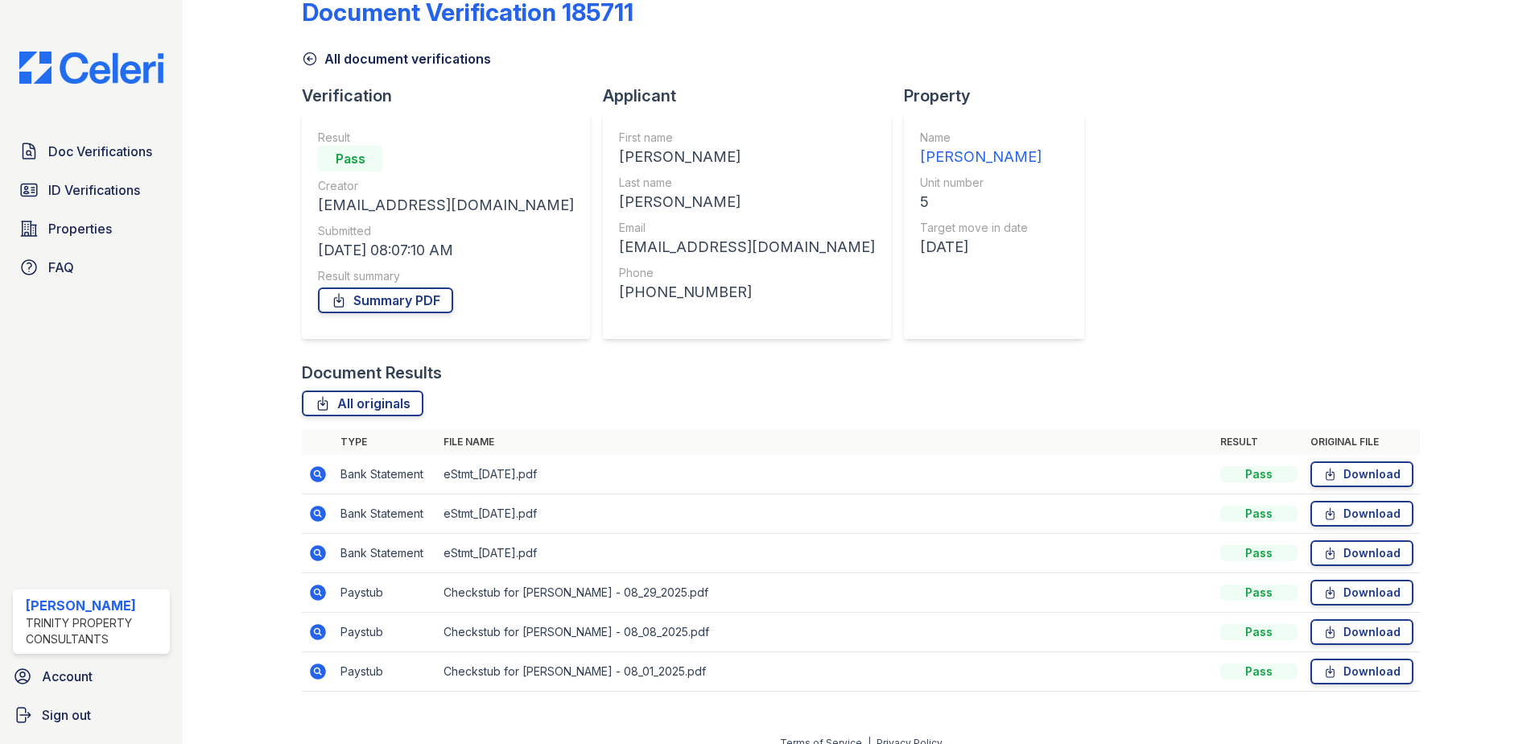
scroll to position [53, 0]
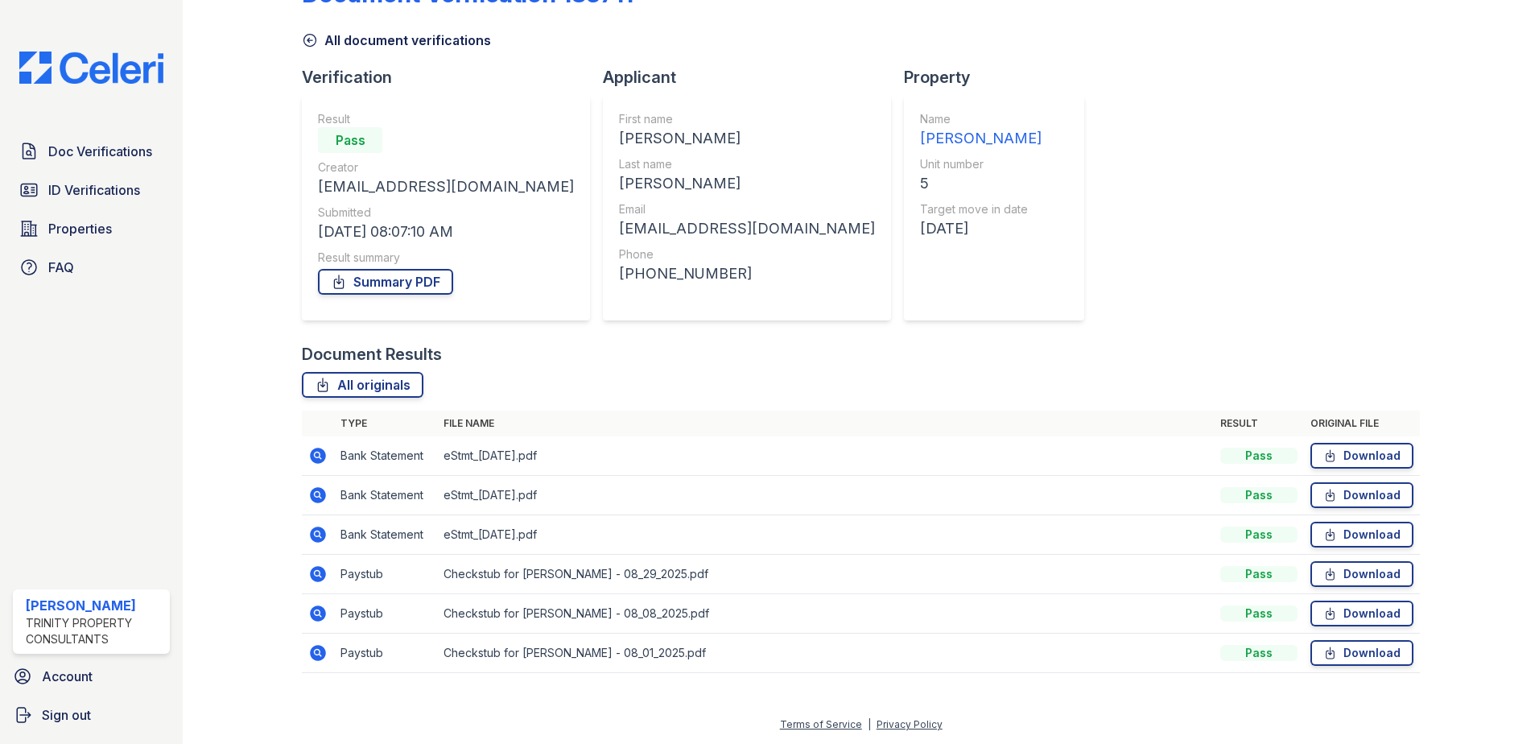
click at [304, 47] on icon at bounding box center [310, 40] width 16 height 16
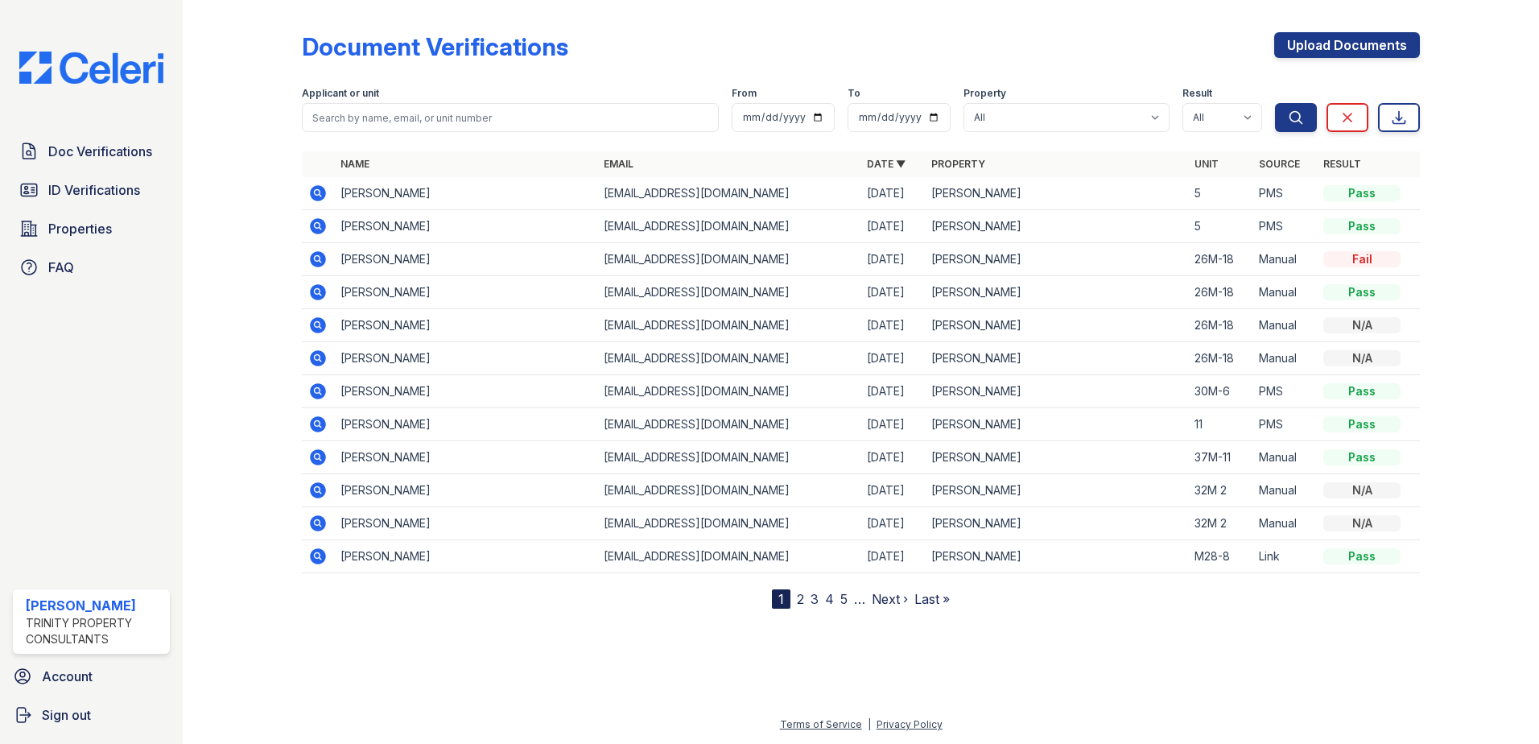
click at [320, 196] on icon at bounding box center [317, 193] width 19 height 19
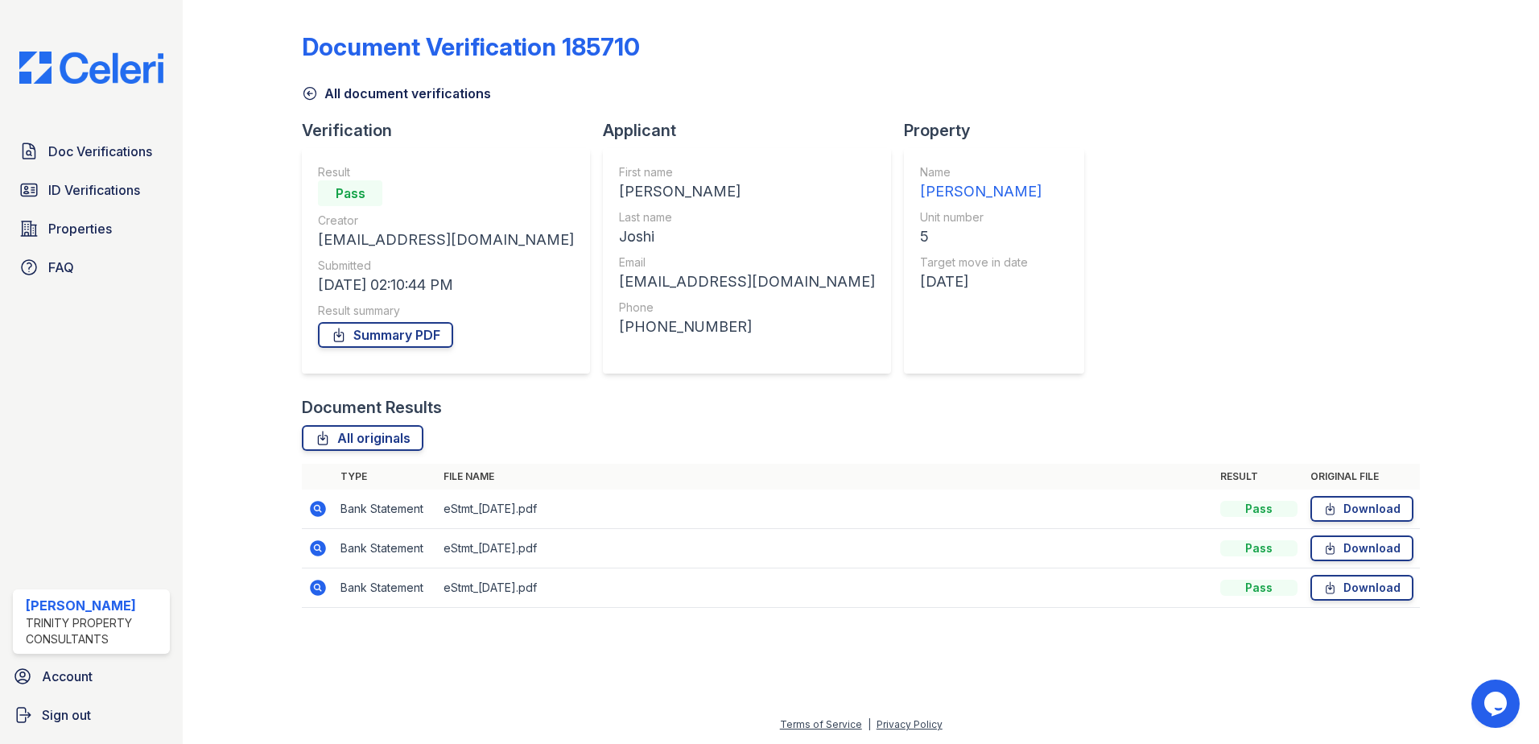
click at [312, 511] on icon at bounding box center [318, 509] width 16 height 16
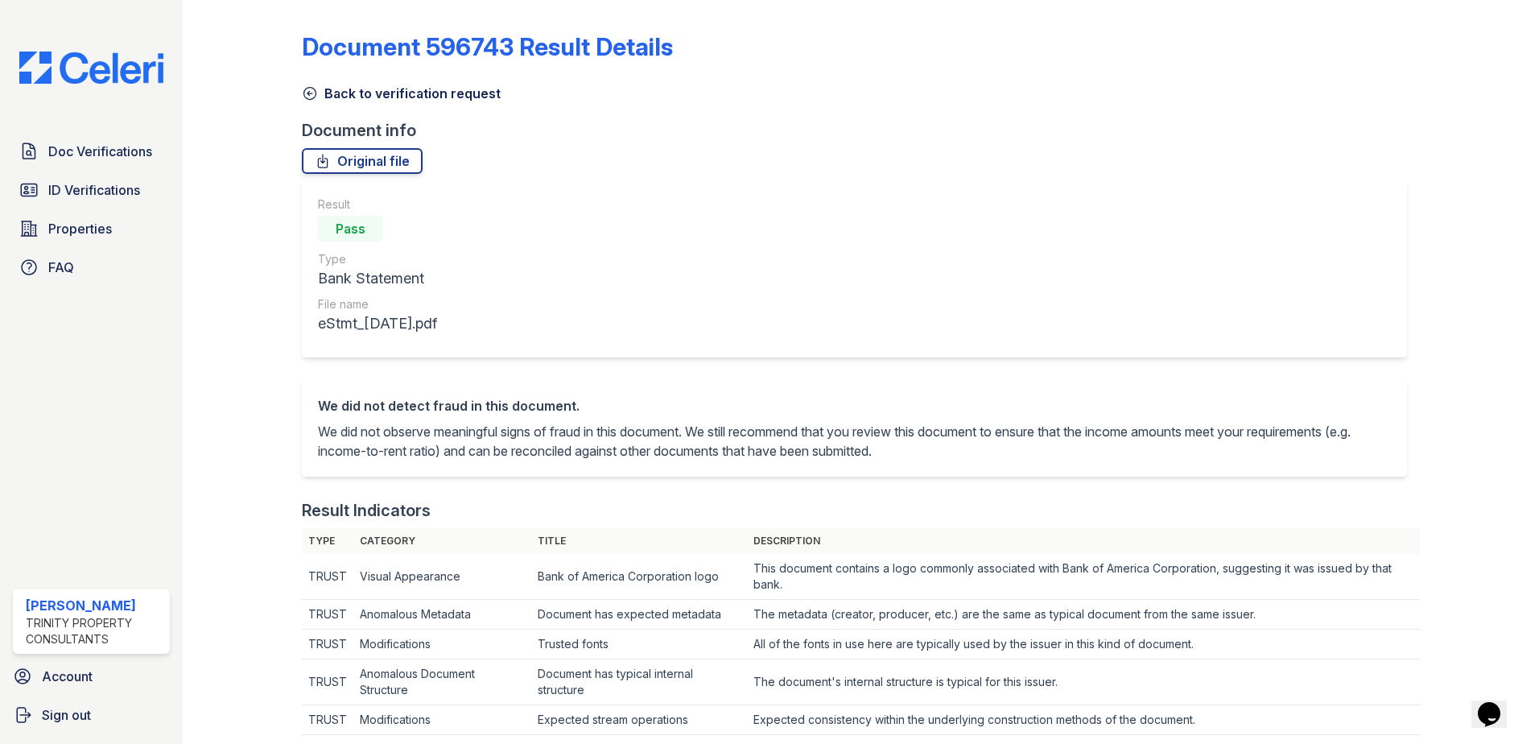
click at [312, 91] on icon at bounding box center [310, 93] width 16 height 16
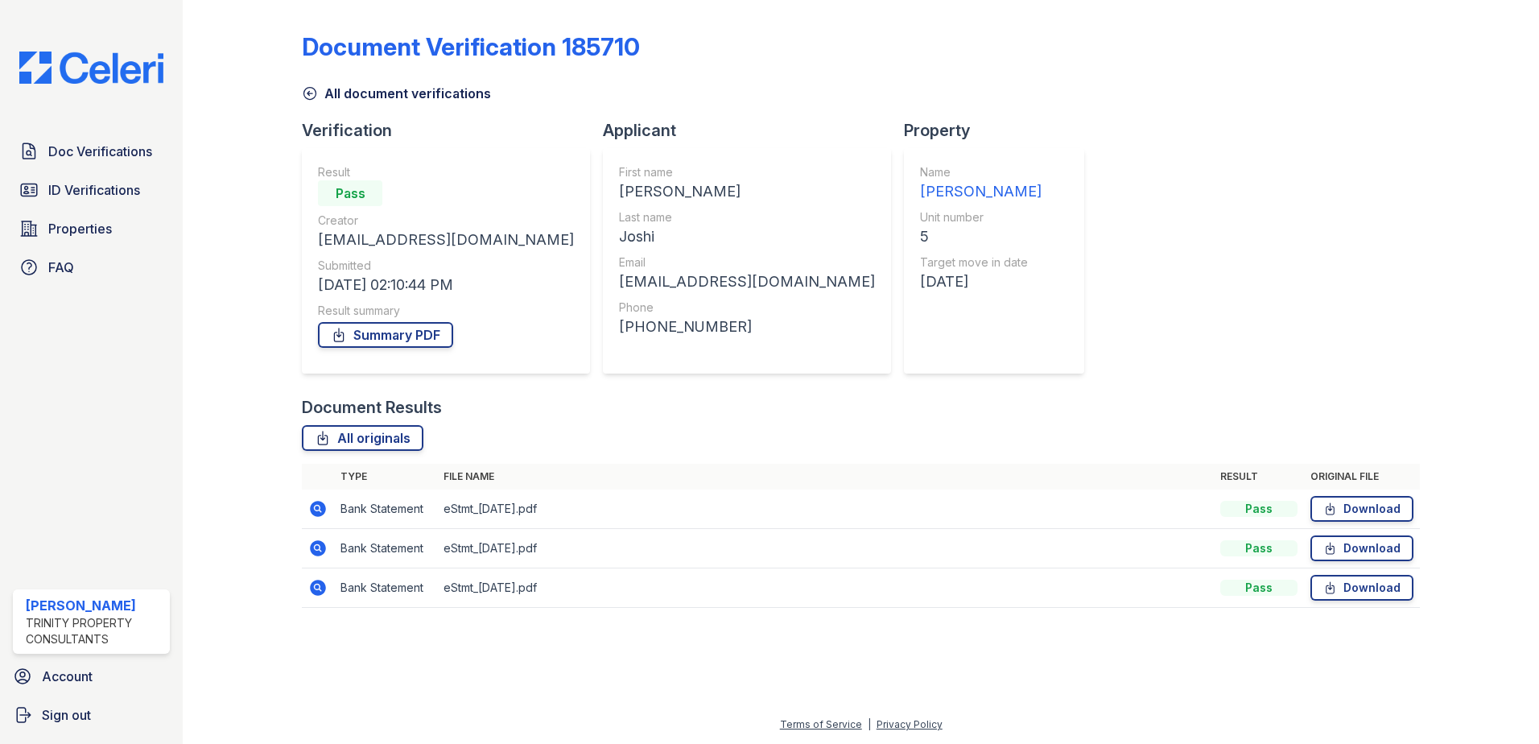
click at [302, 93] on icon at bounding box center [310, 93] width 16 height 16
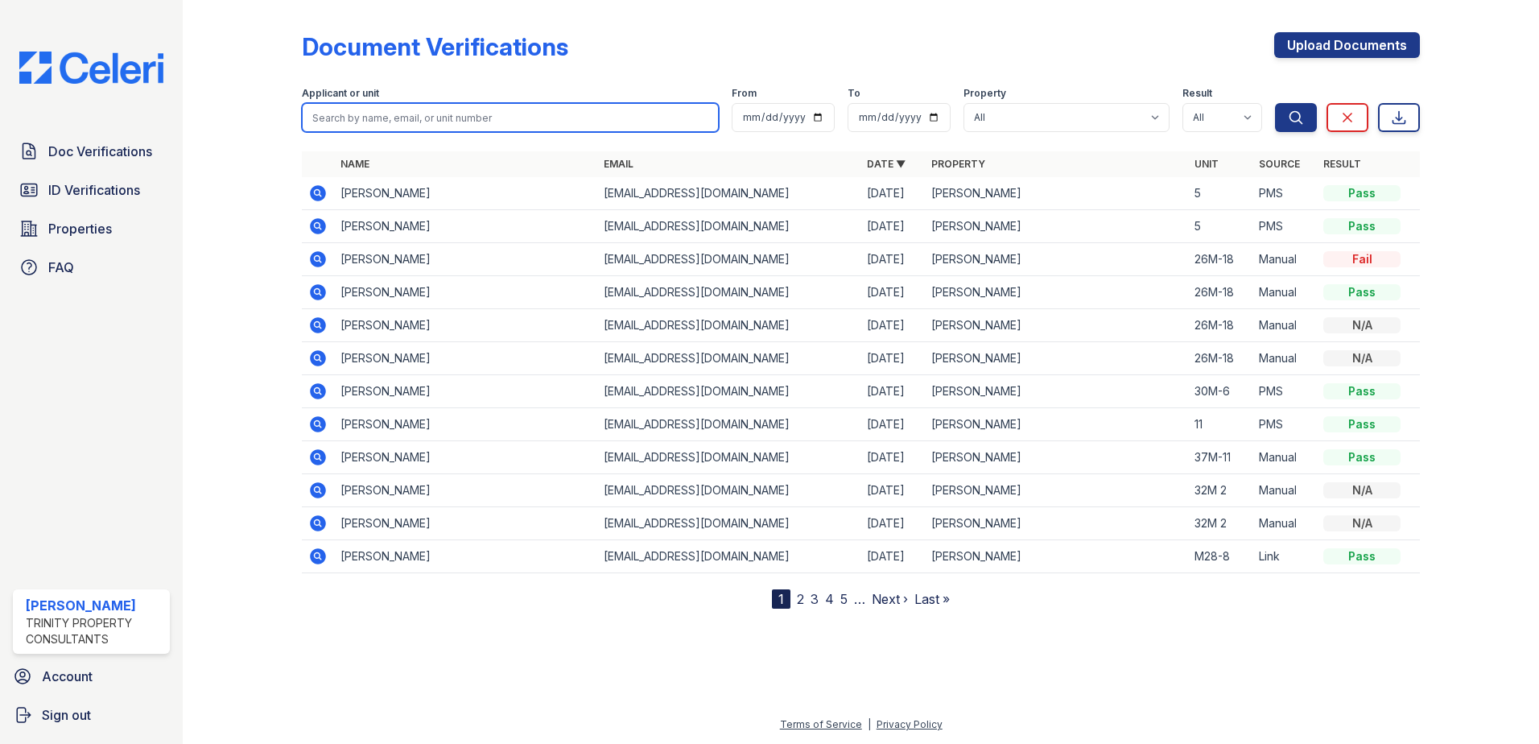
click at [394, 125] on input "search" at bounding box center [510, 117] width 417 height 29
click at [299, 151] on div at bounding box center [254, 307] width 93 height 602
click at [323, 199] on icon at bounding box center [318, 193] width 16 height 16
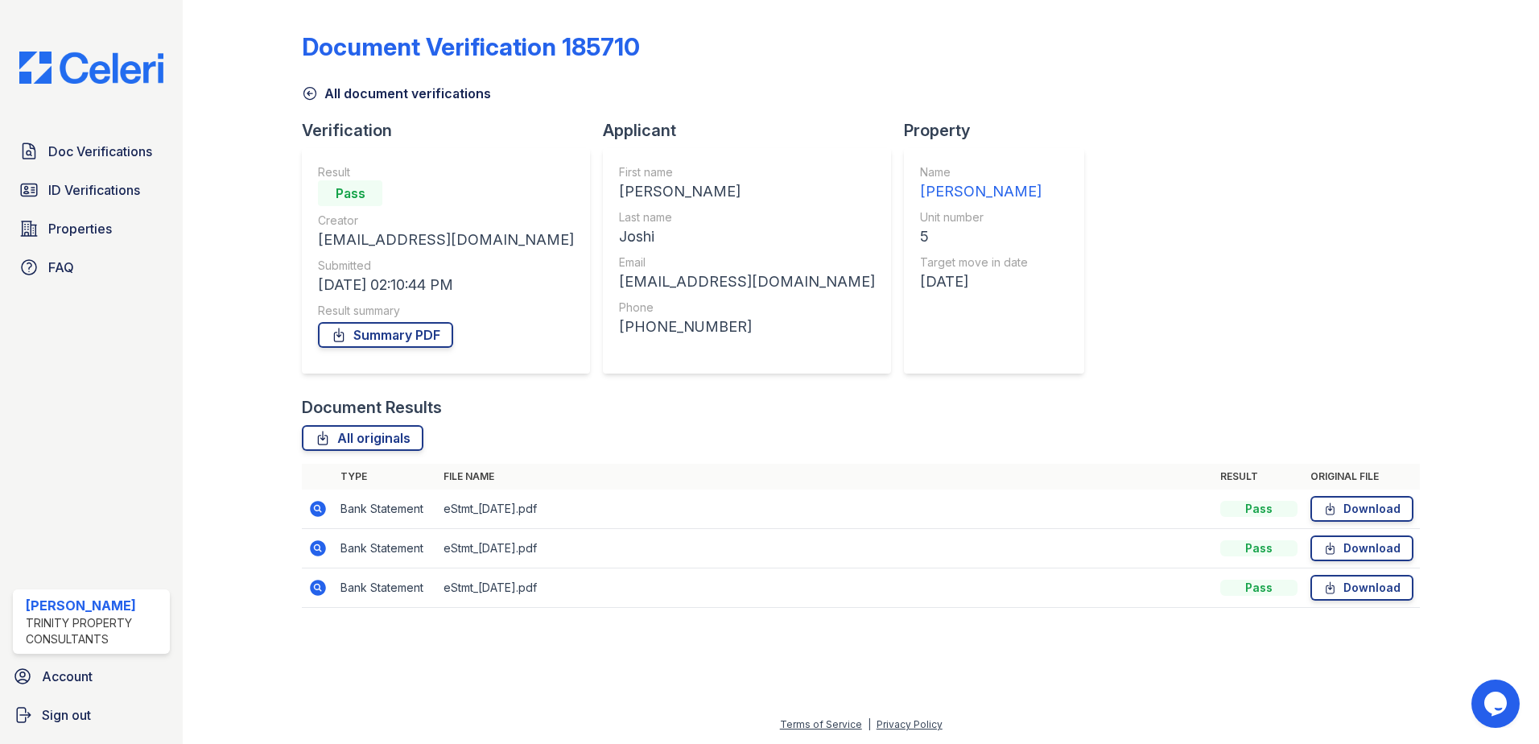
click at [323, 507] on icon at bounding box center [318, 509] width 16 height 16
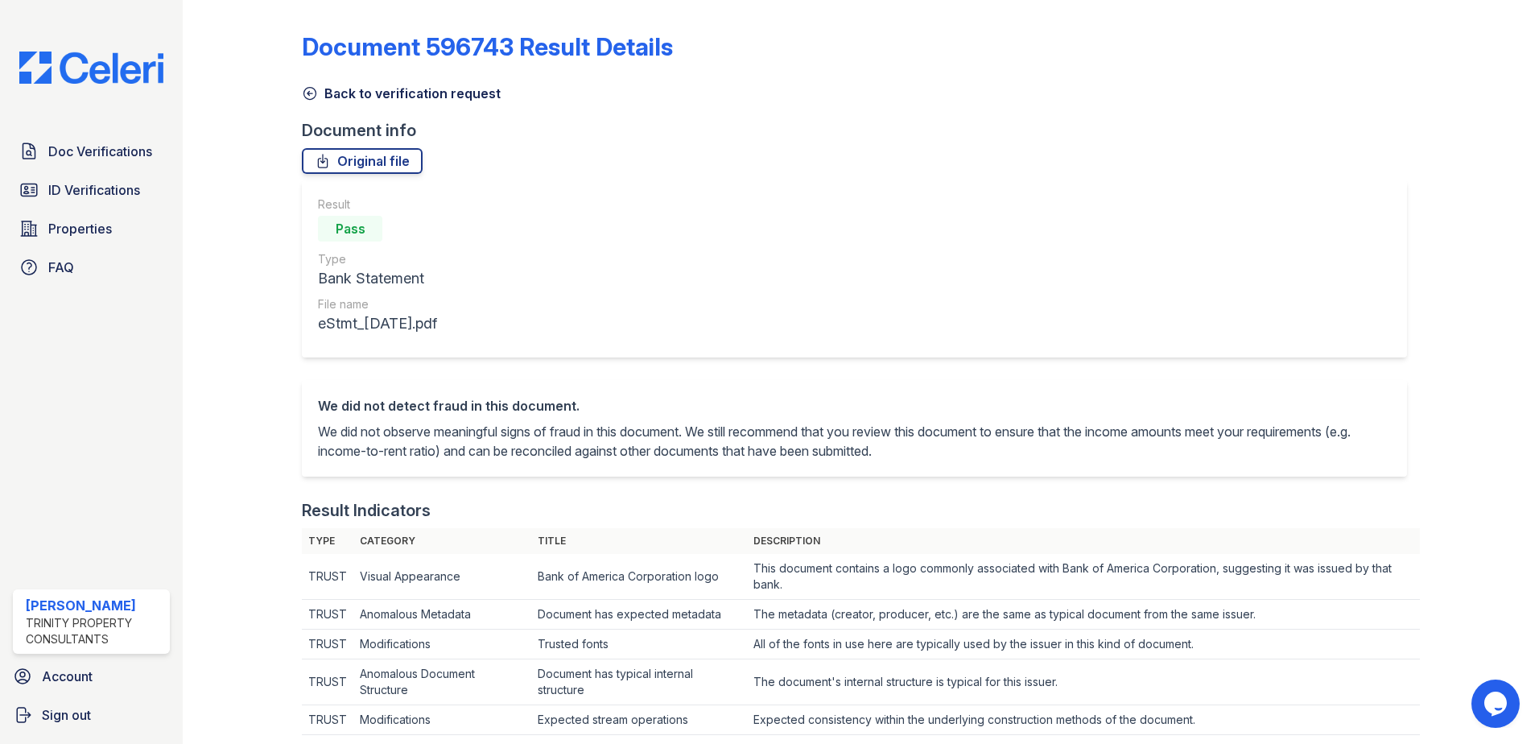
click at [310, 94] on icon at bounding box center [310, 93] width 16 height 16
